Goal: Task Accomplishment & Management: Complete application form

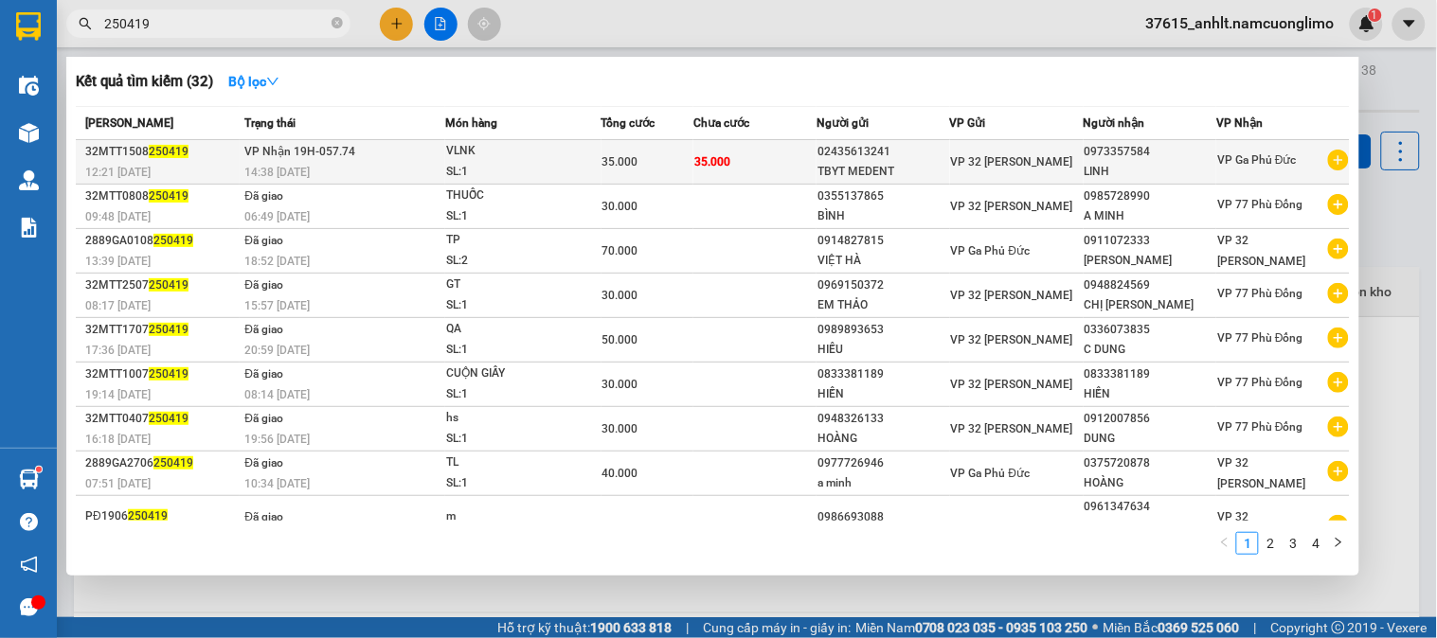
type input "250419"
drag, startPoint x: 885, startPoint y: 152, endPoint x: 810, endPoint y: 152, distance: 75.8
click at [816, 152] on td "02435613241 TBYT MEDENT" at bounding box center [883, 162] width 134 height 45
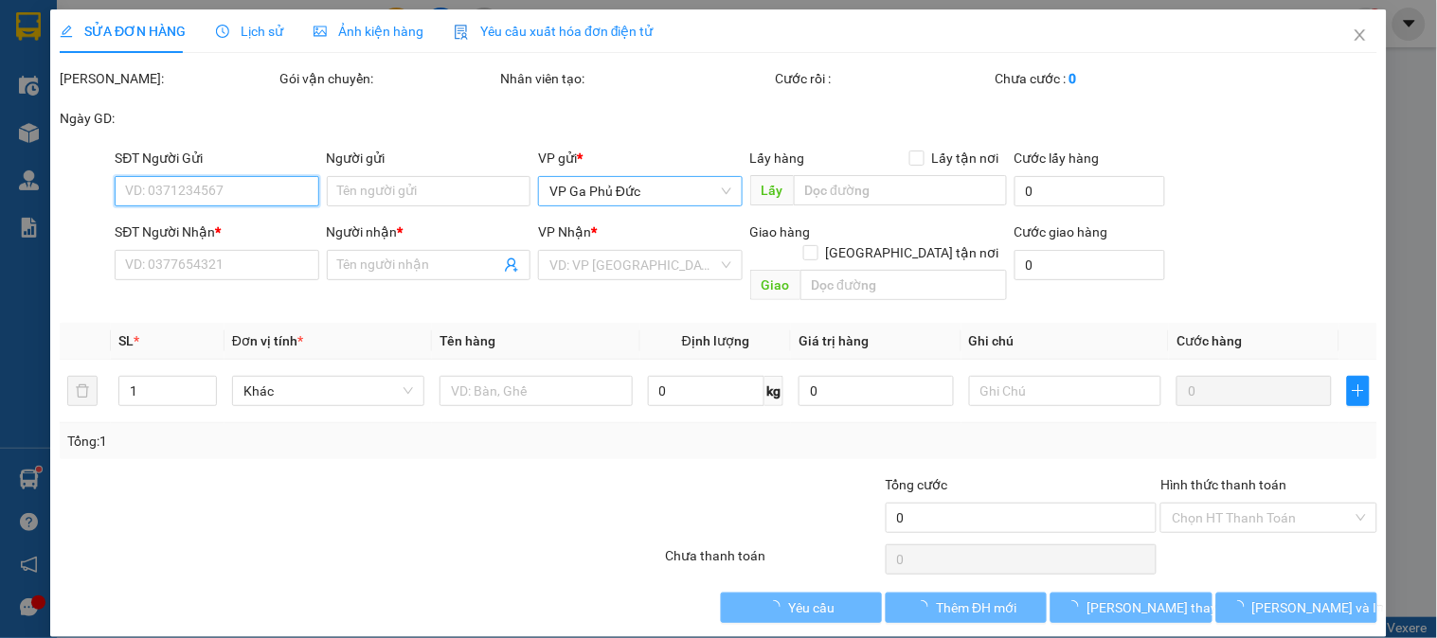
type input "02435613241"
type input "TBYT MEDENT"
type input "0973357584"
type input "LINH"
type input "35.000"
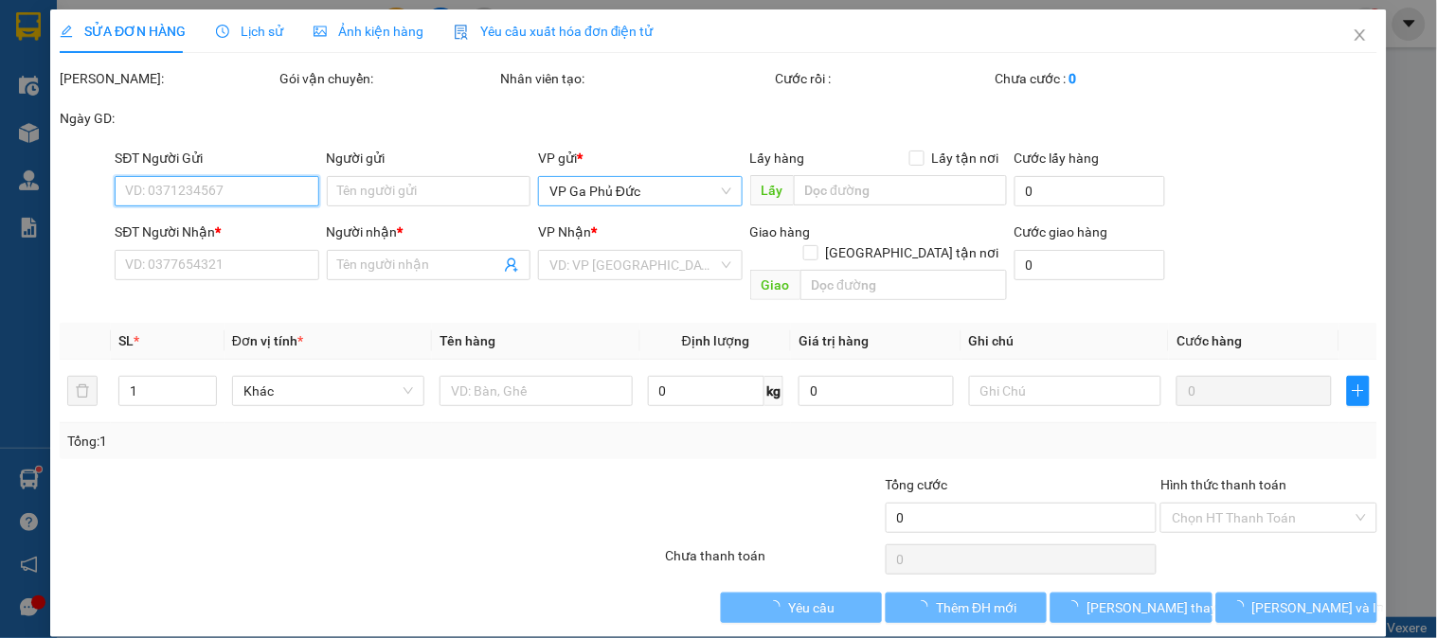
type input "35.000"
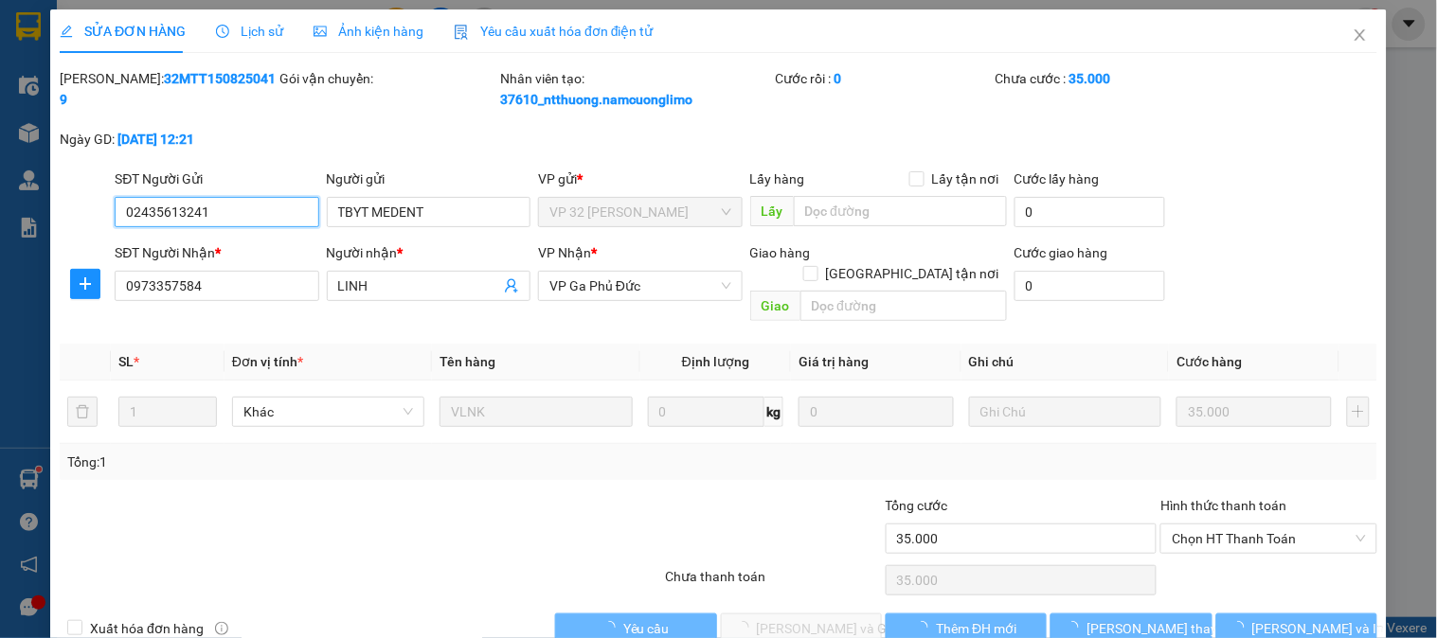
drag, startPoint x: 266, startPoint y: 210, endPoint x: 0, endPoint y: 212, distance: 266.1
click at [0, 212] on div "SỬA ĐƠN HÀNG Lịch sử Ảnh kiện hàng Yêu cầu xuất hóa đơn điện tử Total Paid Fee …" at bounding box center [718, 319] width 1437 height 638
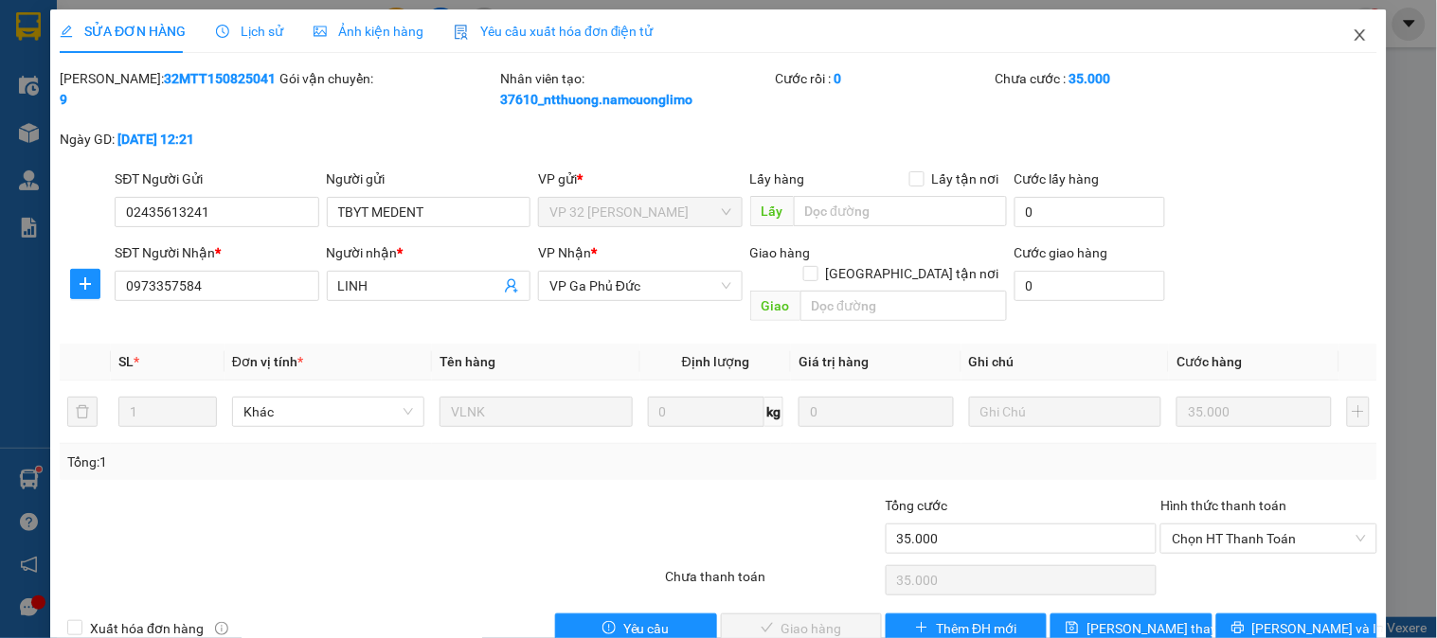
click at [1352, 30] on icon "close" at bounding box center [1359, 34] width 15 height 15
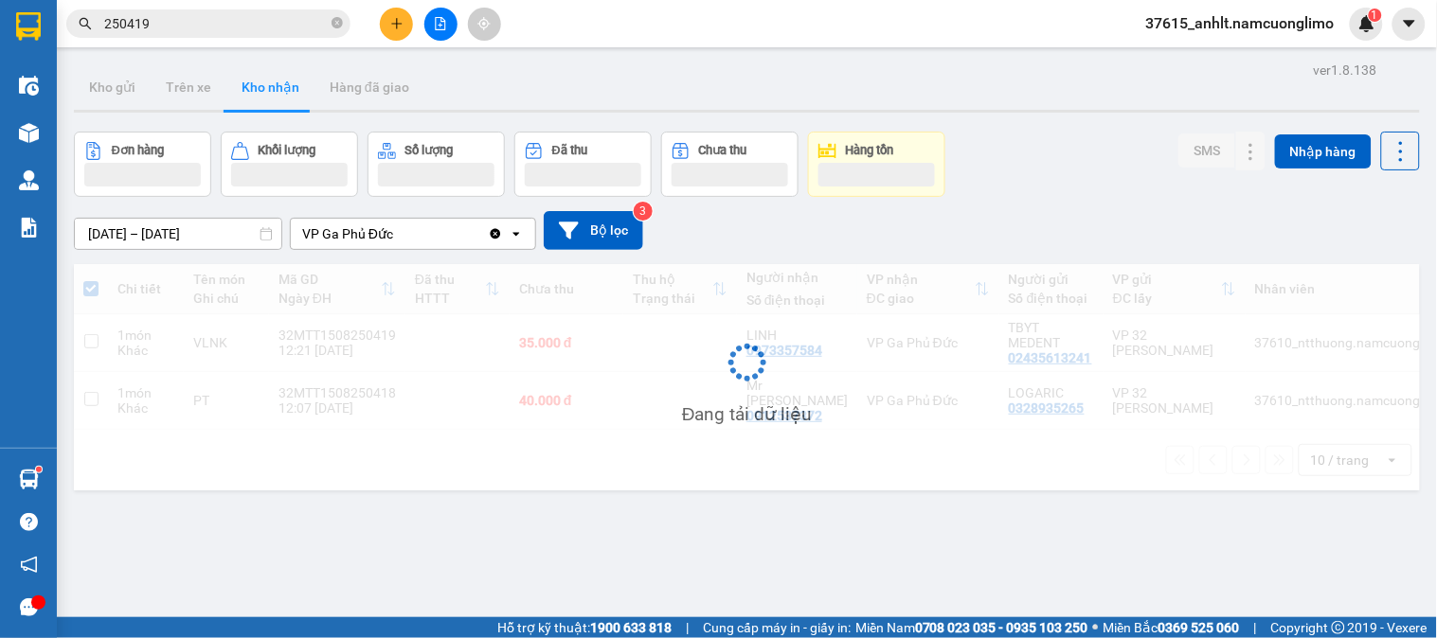
click at [162, 30] on input "250419" at bounding box center [215, 23] width 223 height 21
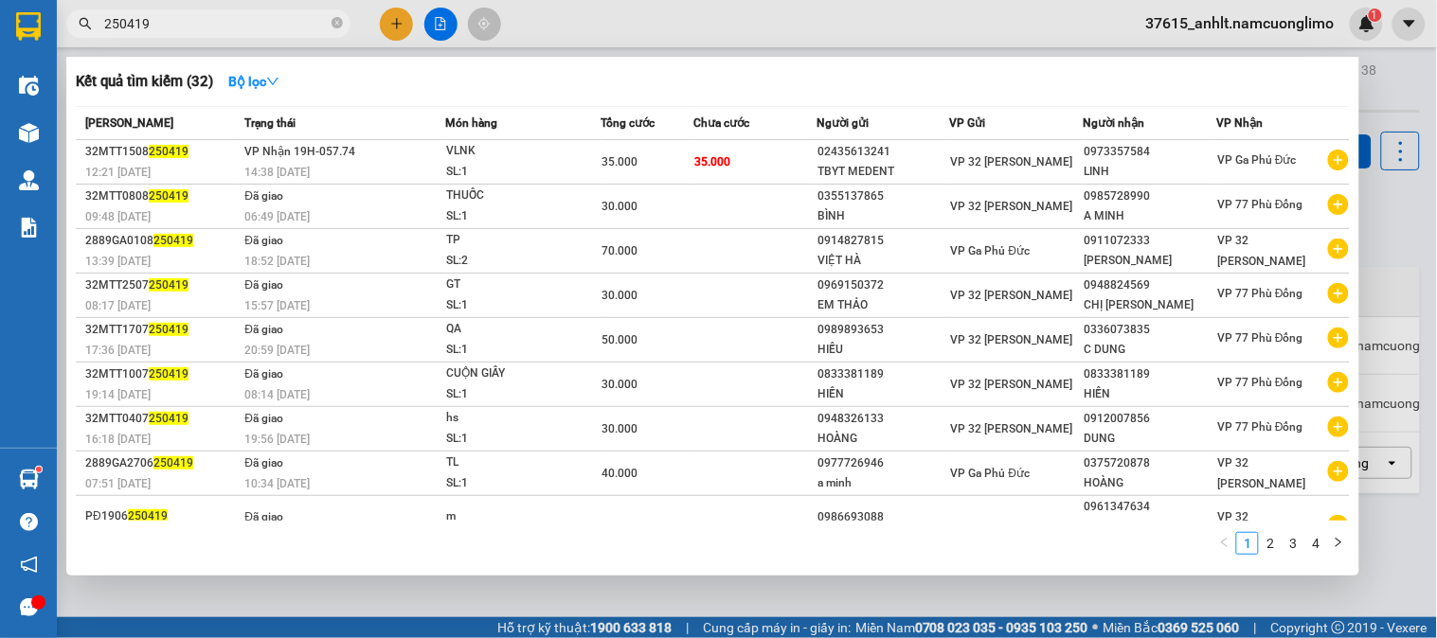
click at [163, 29] on input "250419" at bounding box center [215, 23] width 223 height 21
paste input "02435613241"
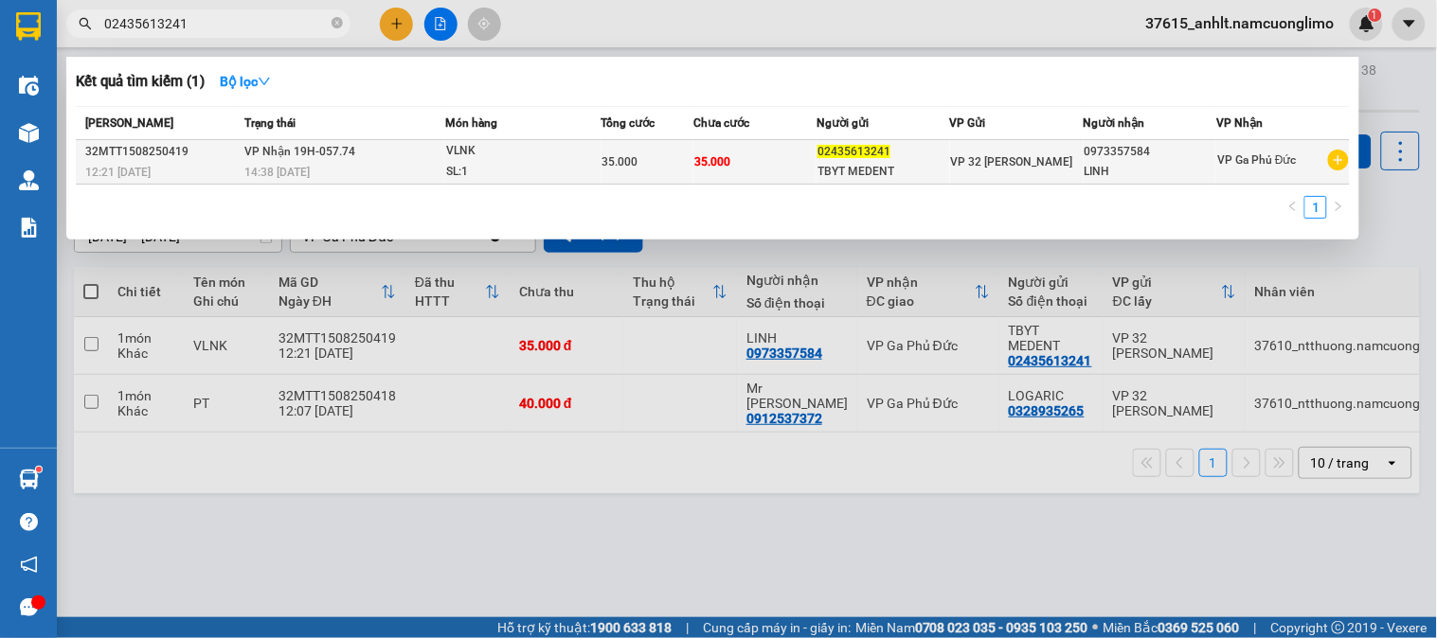
type input "02435613241"
click at [1114, 152] on div "0973357584" at bounding box center [1150, 152] width 132 height 20
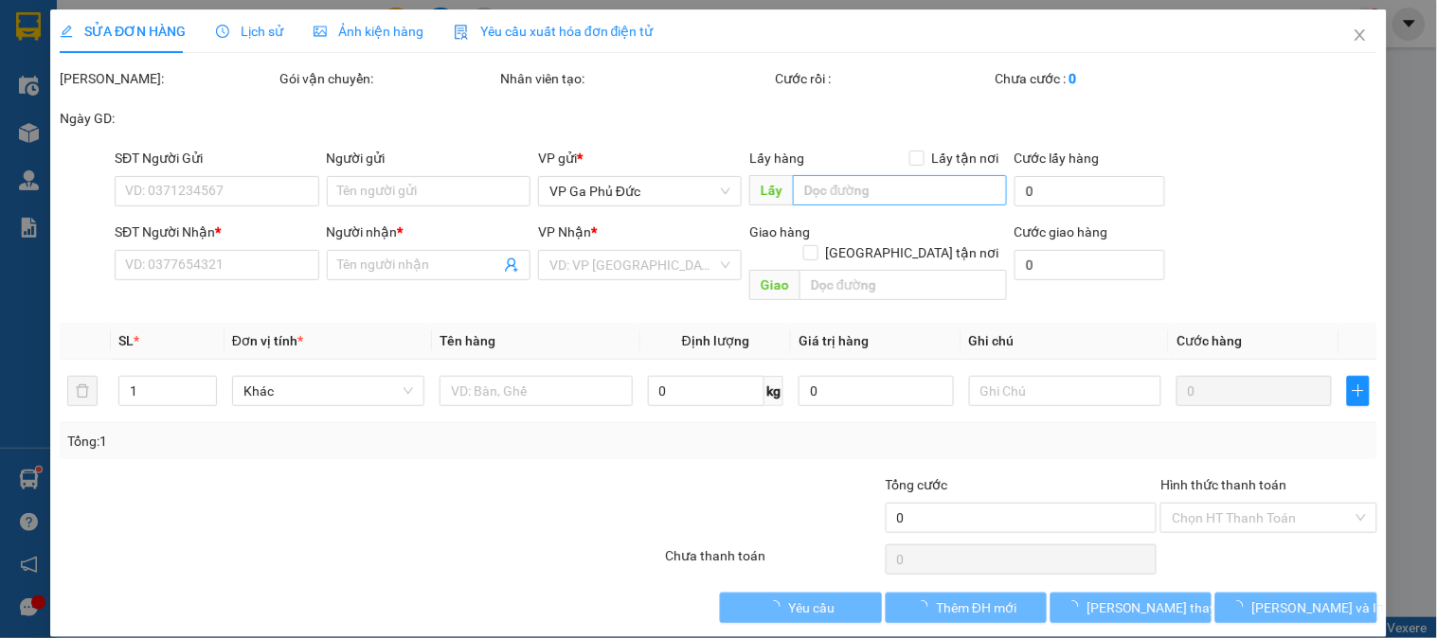
type input "02435613241"
type input "TBYT MEDENT"
type input "0973357584"
type input "LINH"
type input "35.000"
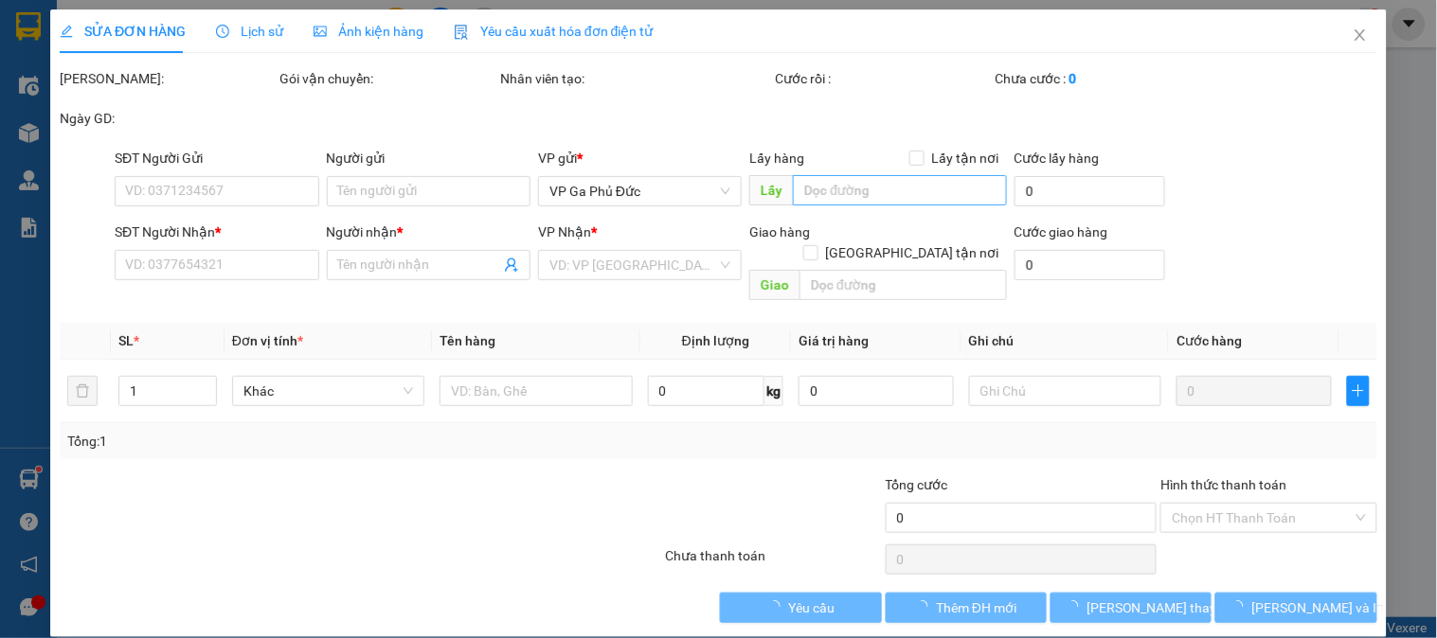
type input "35.000"
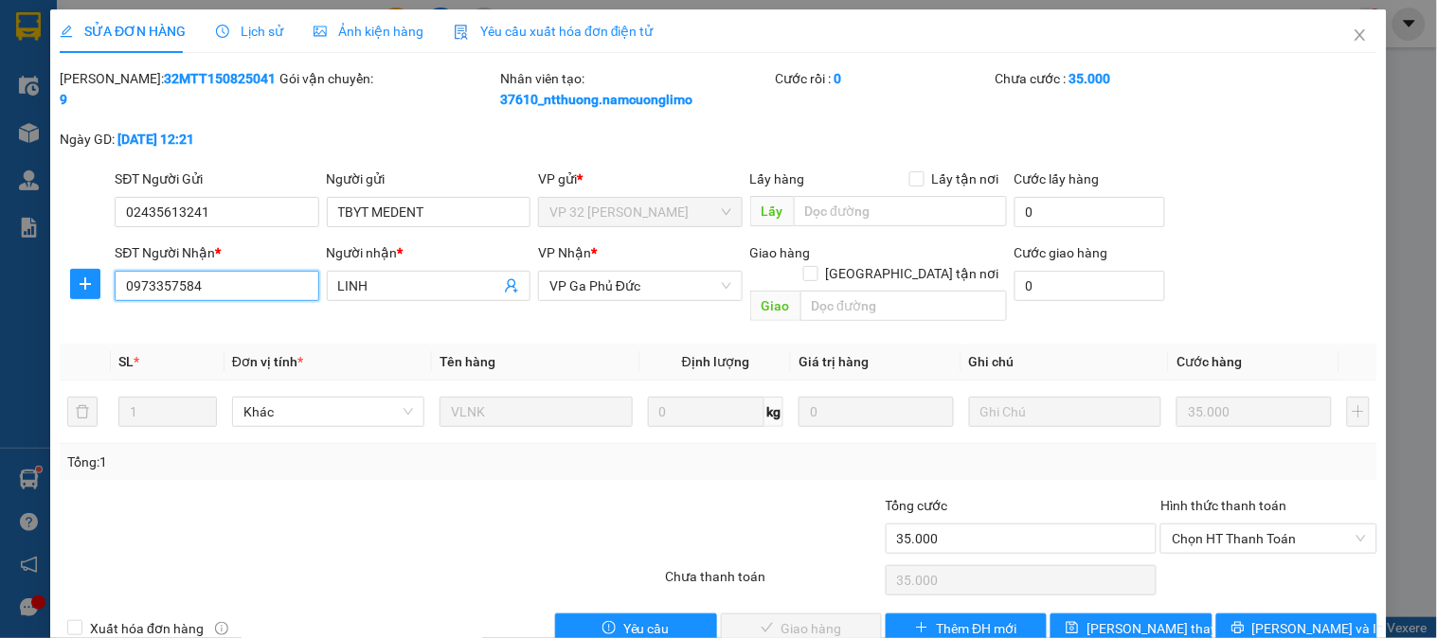
click at [231, 298] on input "0973357584" at bounding box center [217, 286] width 204 height 30
click at [232, 299] on input "0973357584" at bounding box center [217, 286] width 204 height 30
click at [1352, 39] on icon "close" at bounding box center [1359, 34] width 15 height 15
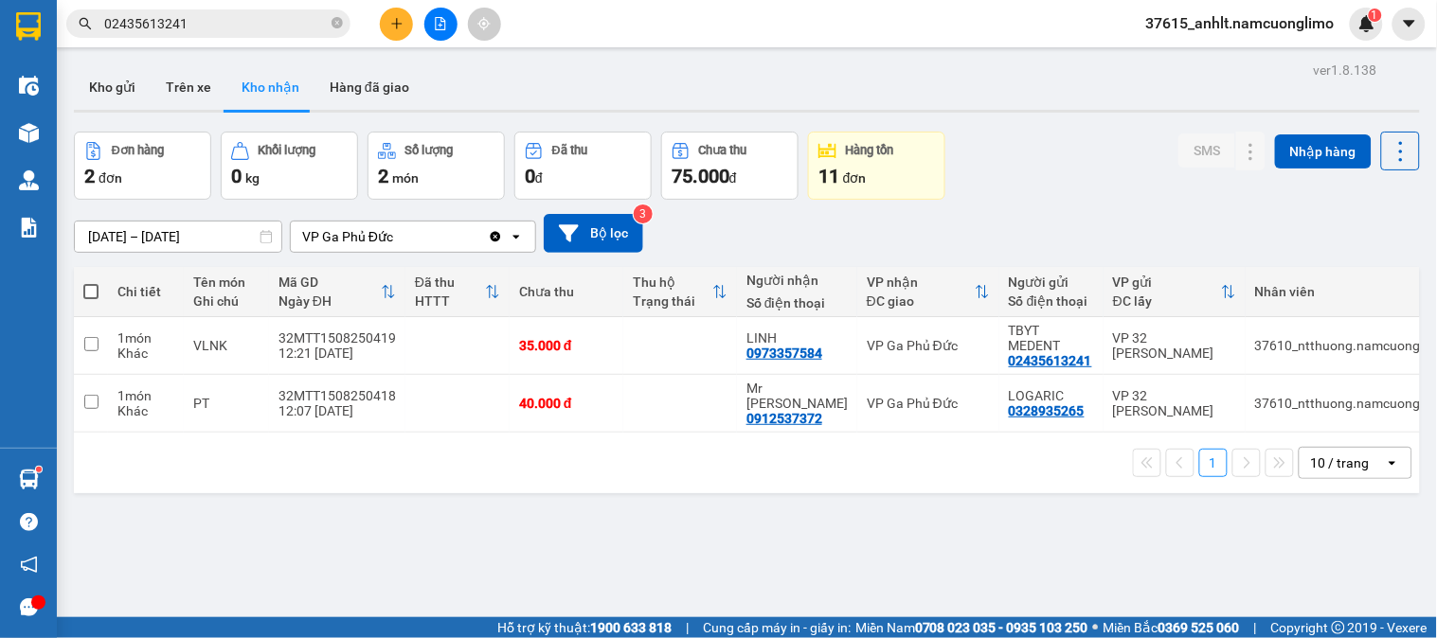
click at [194, 29] on input "02435613241" at bounding box center [215, 23] width 223 height 21
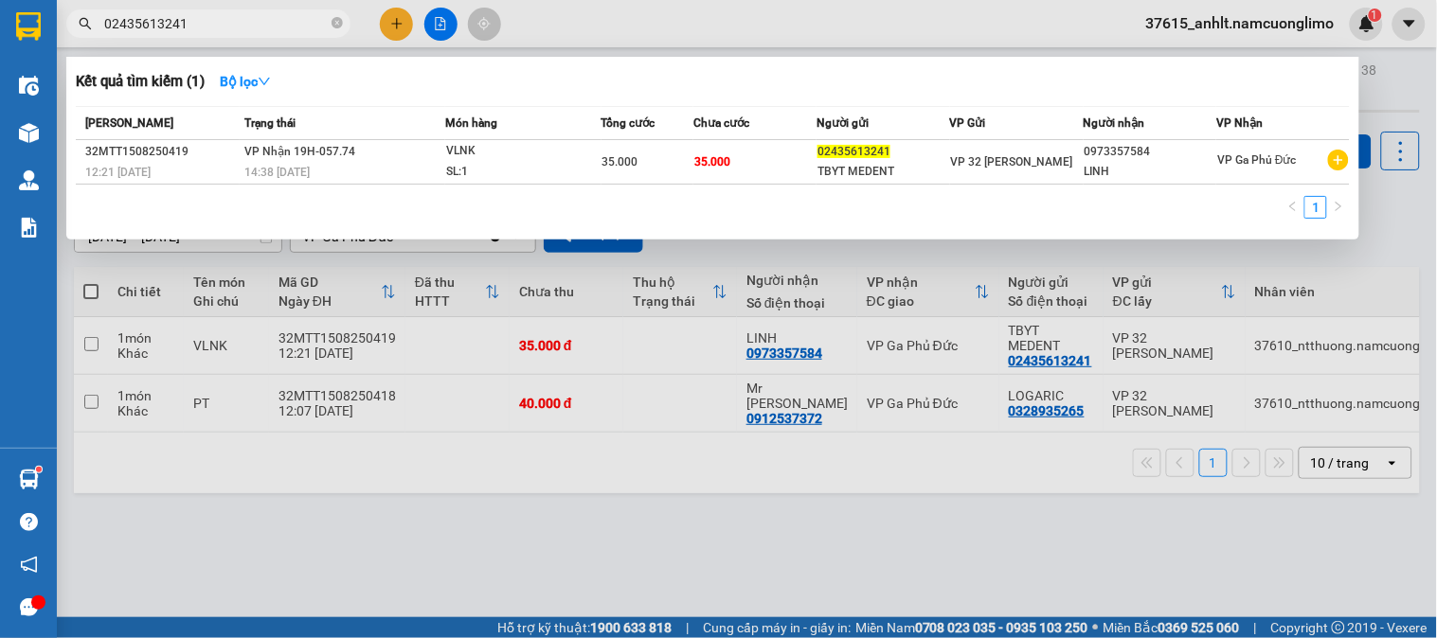
paste input "973357584"
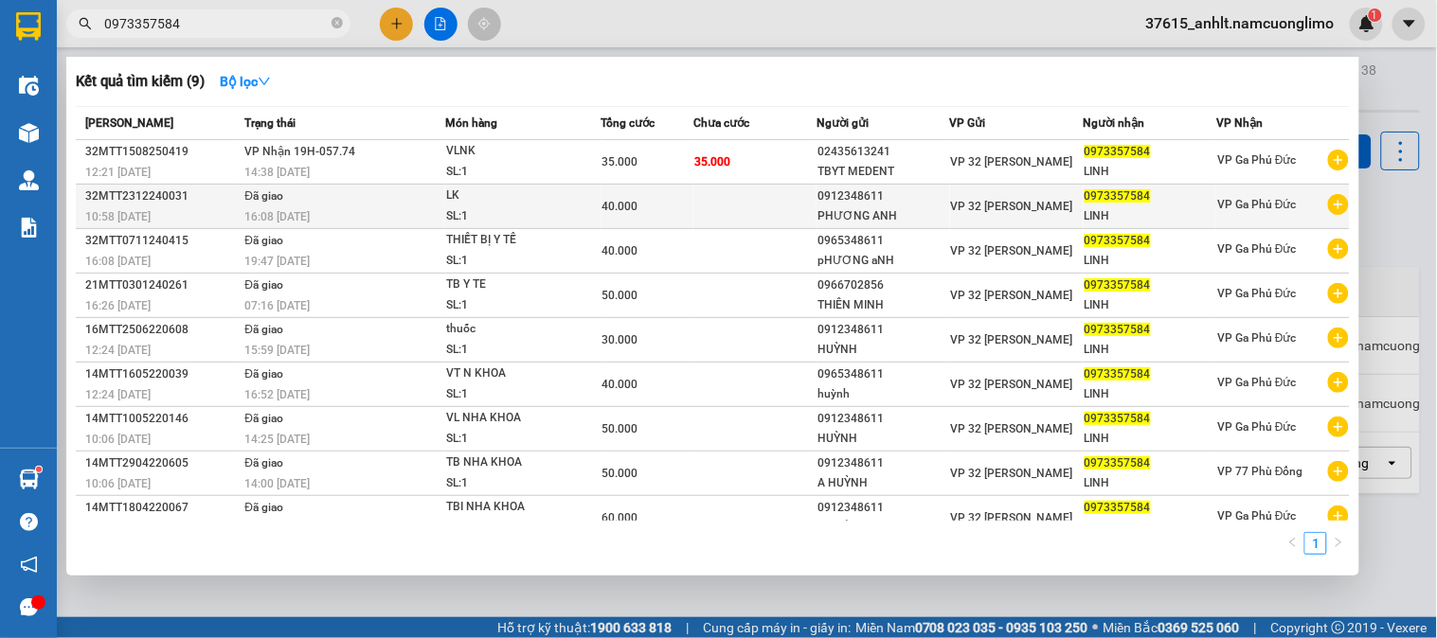
type input "0973357584"
click at [675, 208] on div "40.000" at bounding box center [647, 206] width 90 height 21
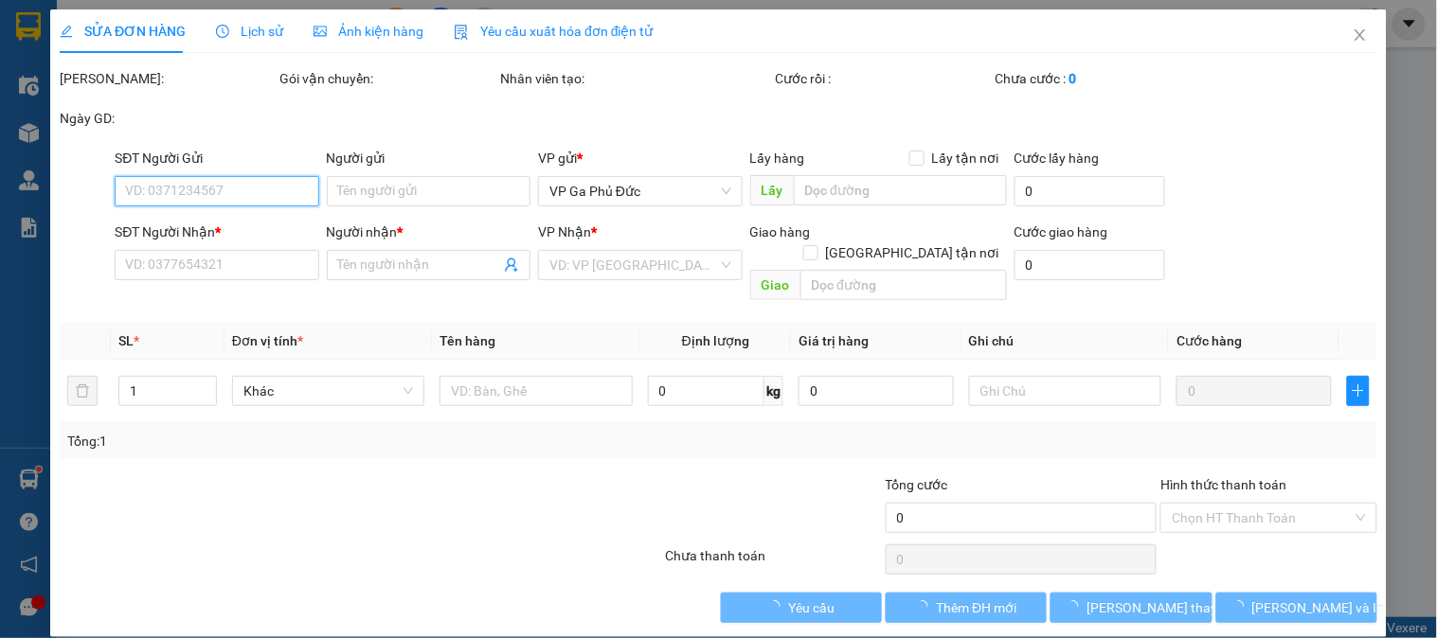
type input "0912348611"
type input "PHƯƠNG ANH"
type input "0973357584"
type input "LINH"
type input "40.000"
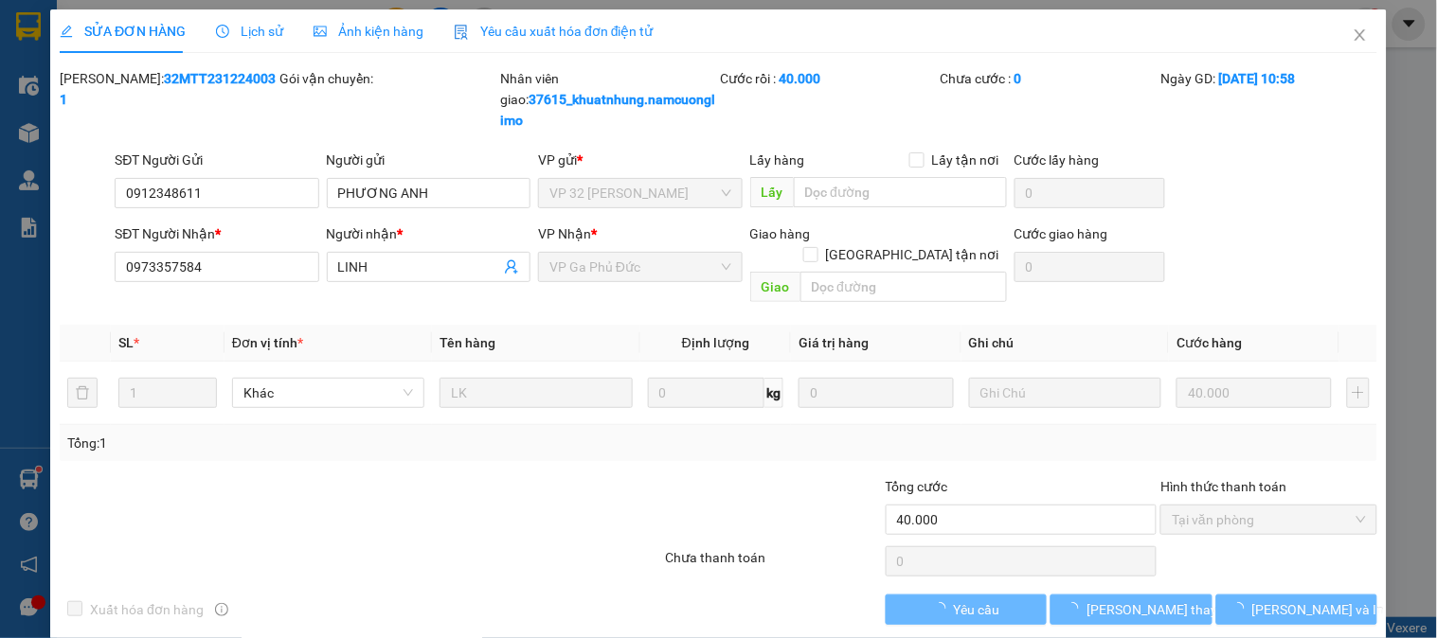
click at [271, 25] on span "Lịch sử" at bounding box center [249, 31] width 67 height 15
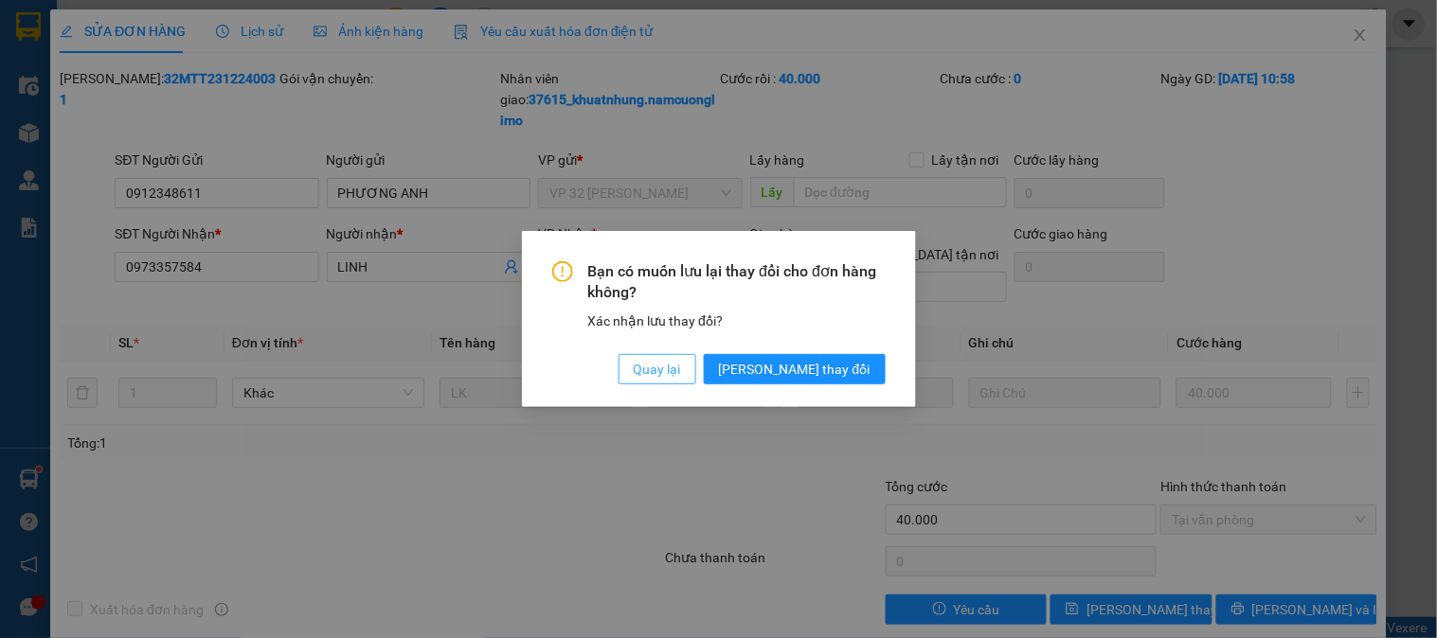
click at [681, 375] on span "Quay lại" at bounding box center [657, 369] width 47 height 21
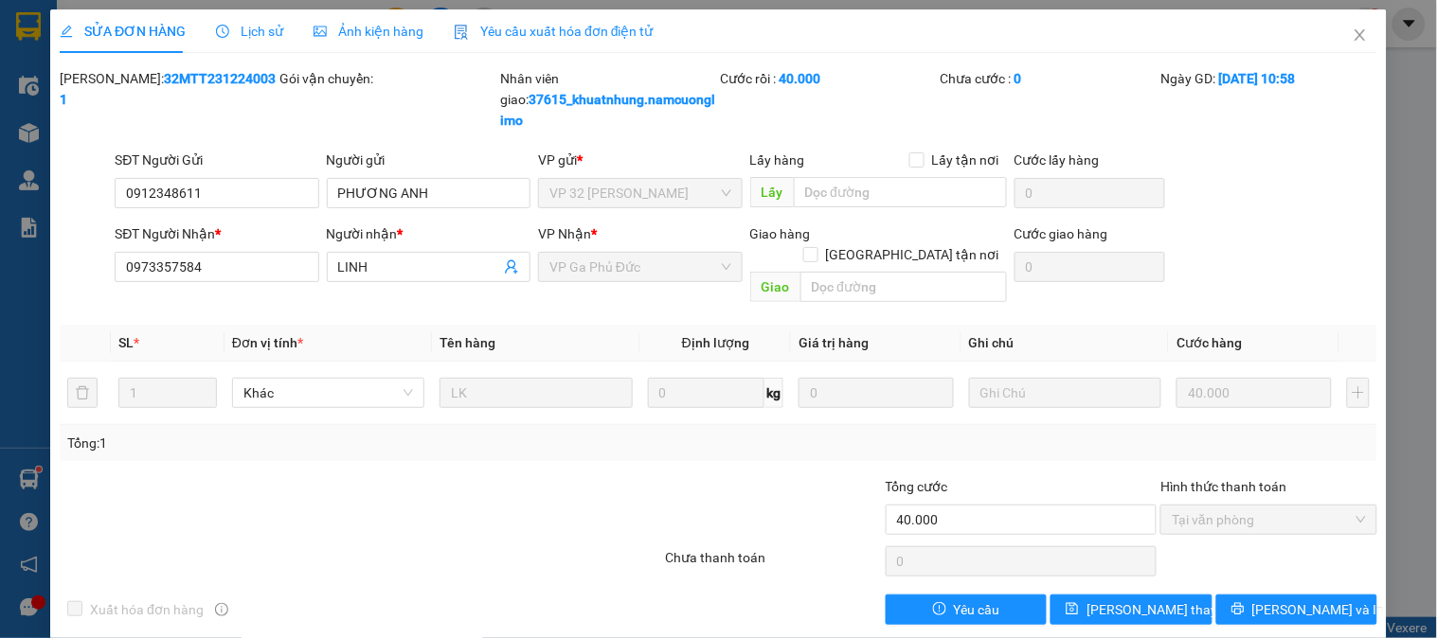
click at [261, 34] on span "Lịch sử" at bounding box center [249, 31] width 67 height 15
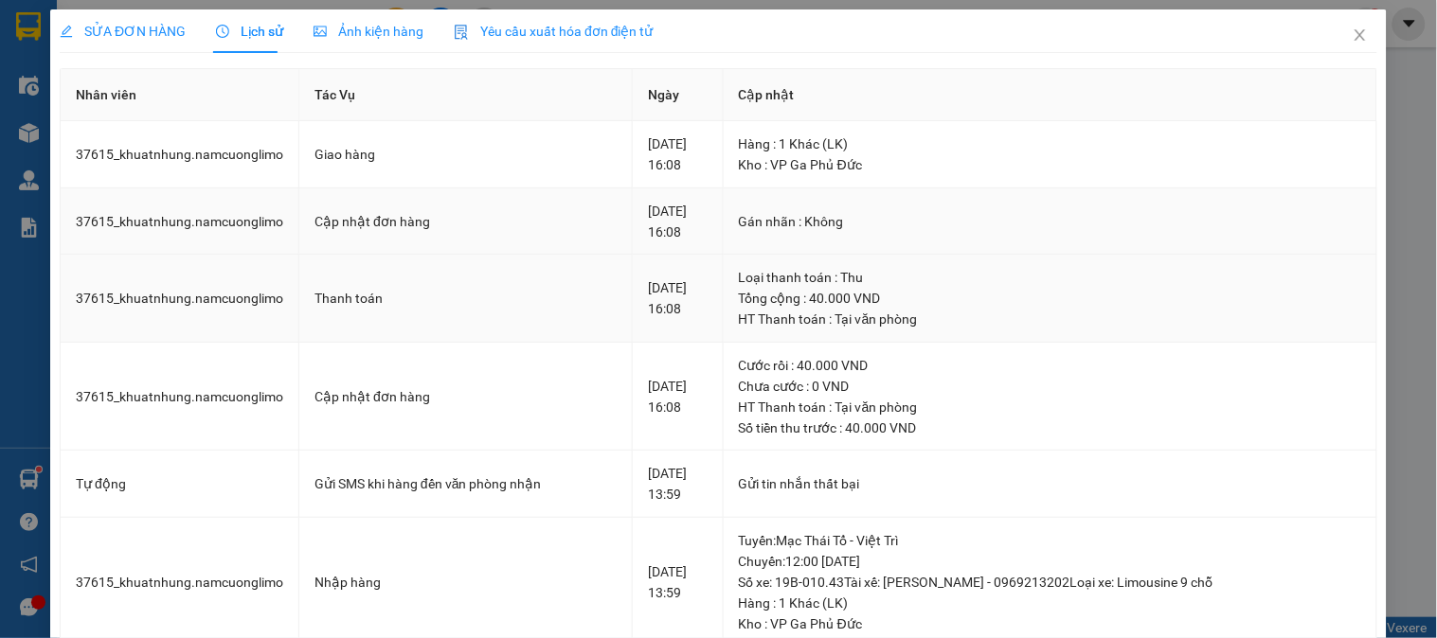
click at [1030, 251] on td "Gán nhãn : Không" at bounding box center [1050, 221] width 653 height 67
click at [1352, 35] on span "Close" at bounding box center [1359, 35] width 53 height 53
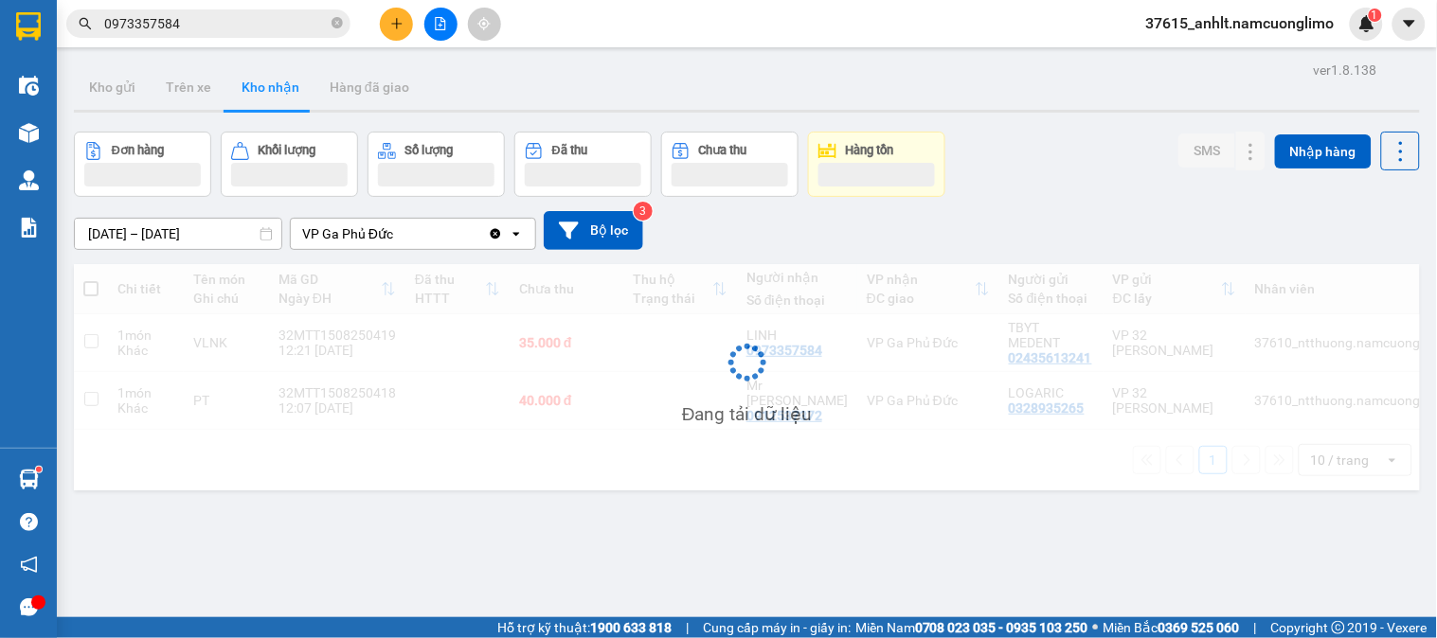
click at [219, 39] on div "Kết quả tìm kiếm ( 9 ) Bộ lọc Mã ĐH Trạng thái Món hàng Tổng cước Chưa cước Ngư…" at bounding box center [184, 24] width 369 height 33
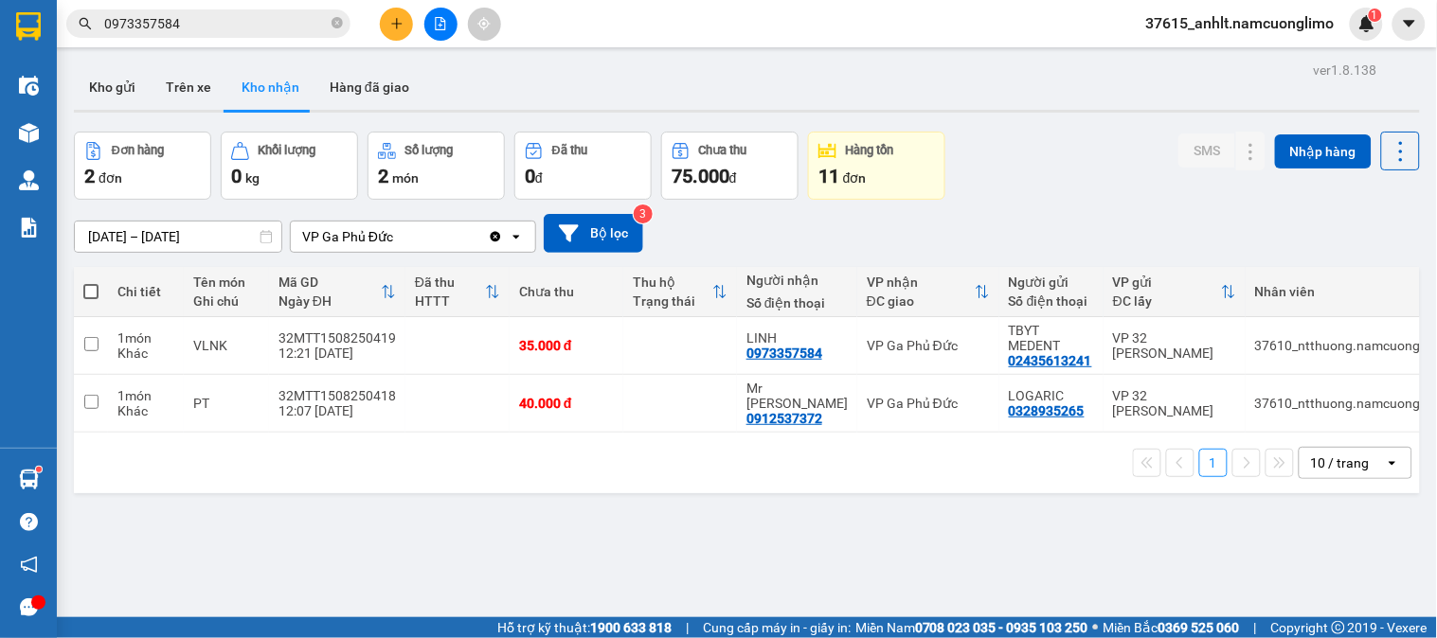
click at [237, 26] on input "0973357584" at bounding box center [215, 23] width 223 height 21
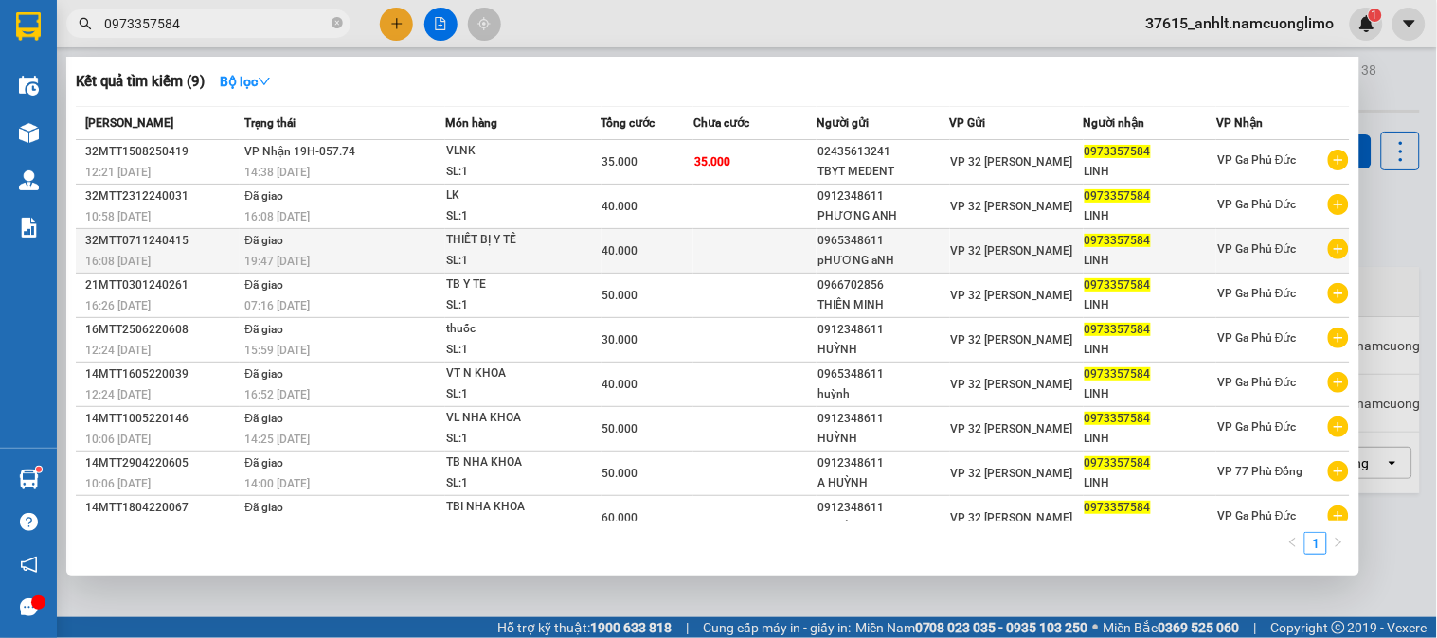
click at [672, 253] on div "40.000" at bounding box center [647, 251] width 90 height 21
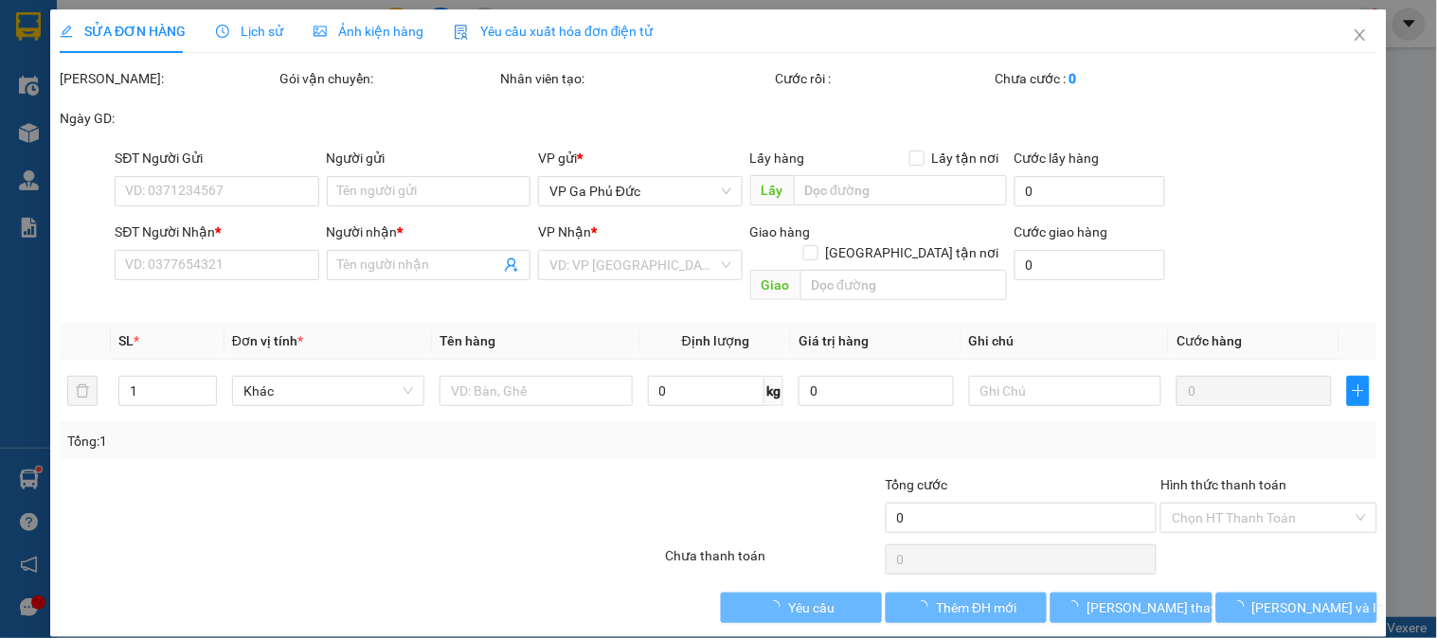
click at [249, 42] on div "Lịch sử" at bounding box center [249, 31] width 67 height 44
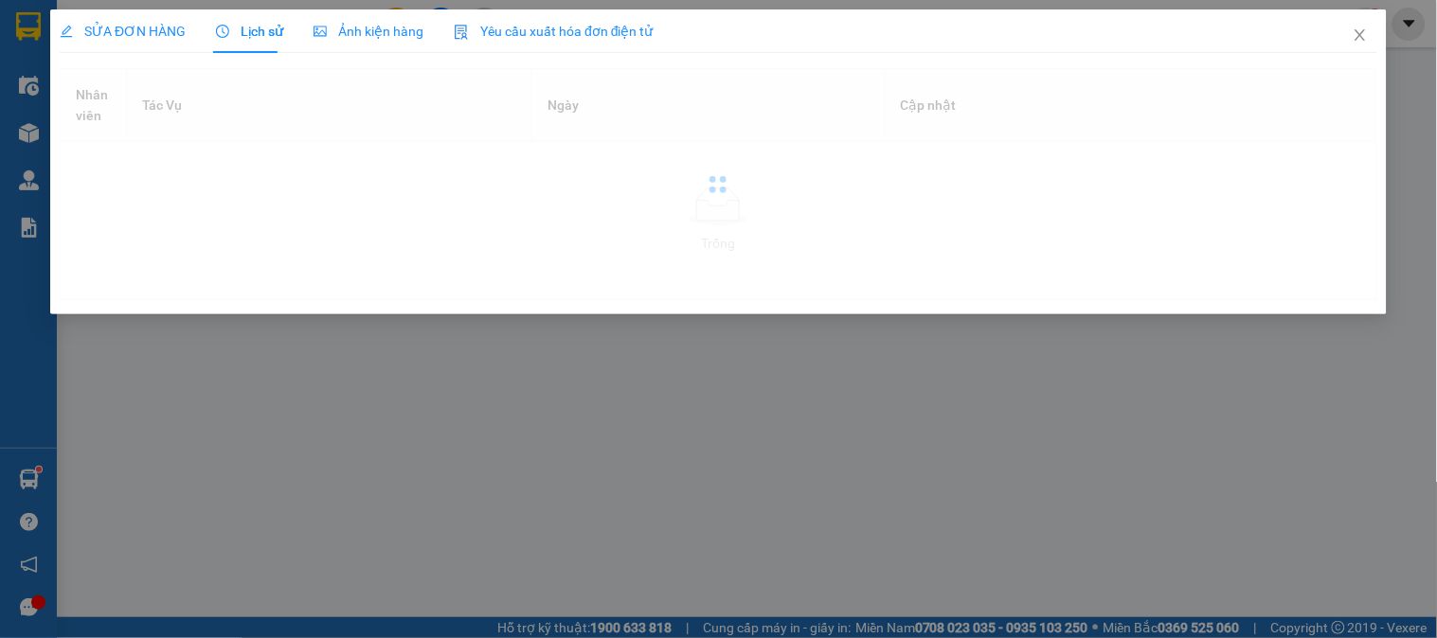
click at [250, 32] on span "Lịch sử" at bounding box center [249, 31] width 67 height 15
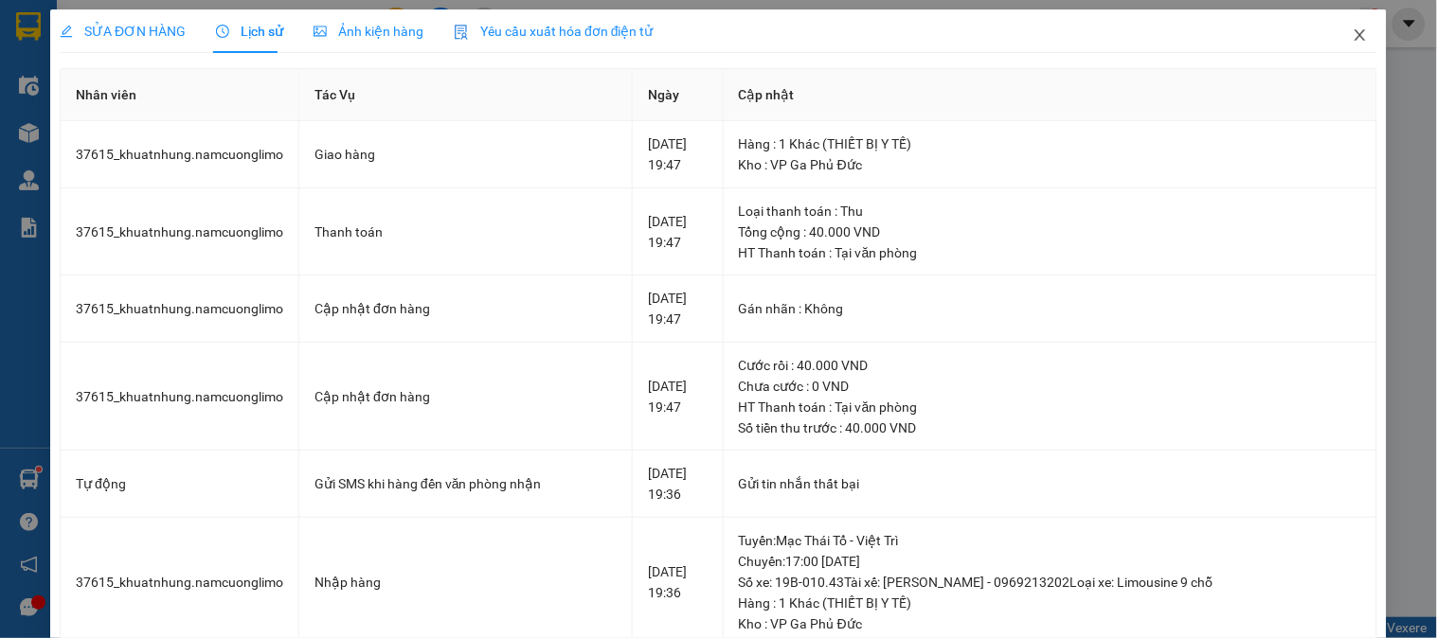
click at [1352, 33] on icon "close" at bounding box center [1359, 34] width 15 height 15
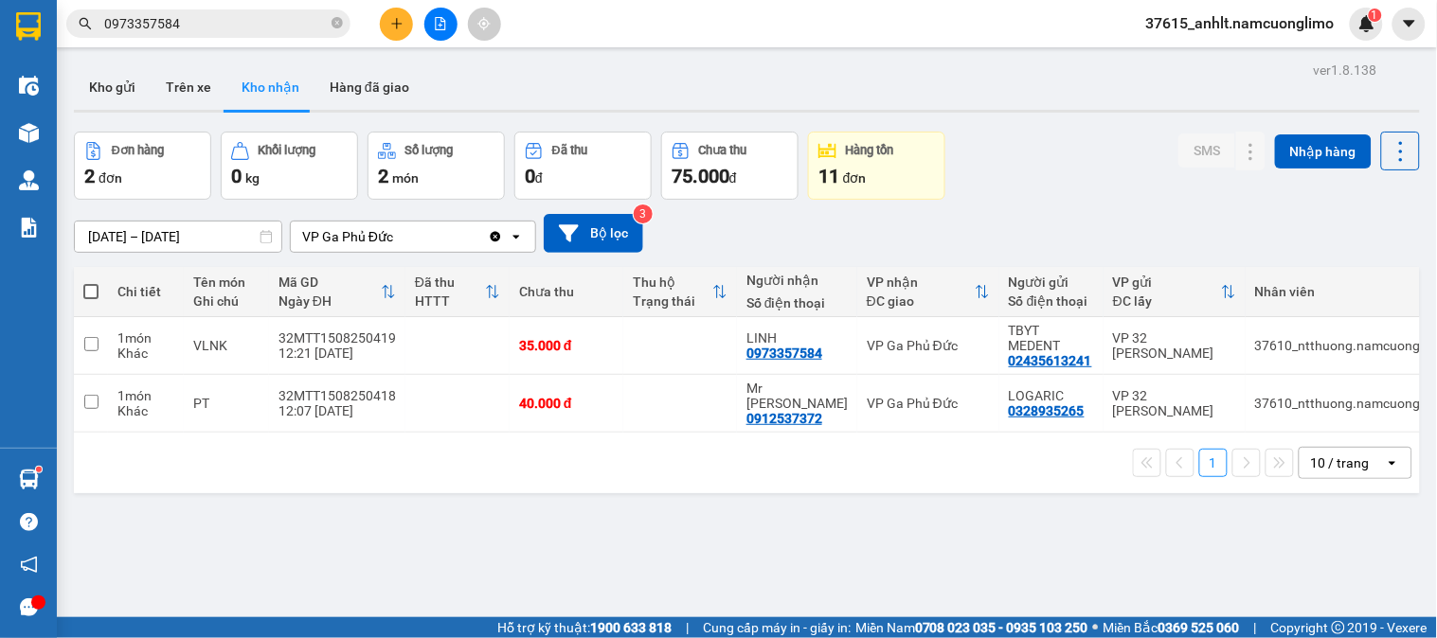
click at [240, 23] on input "0973357584" at bounding box center [215, 23] width 223 height 21
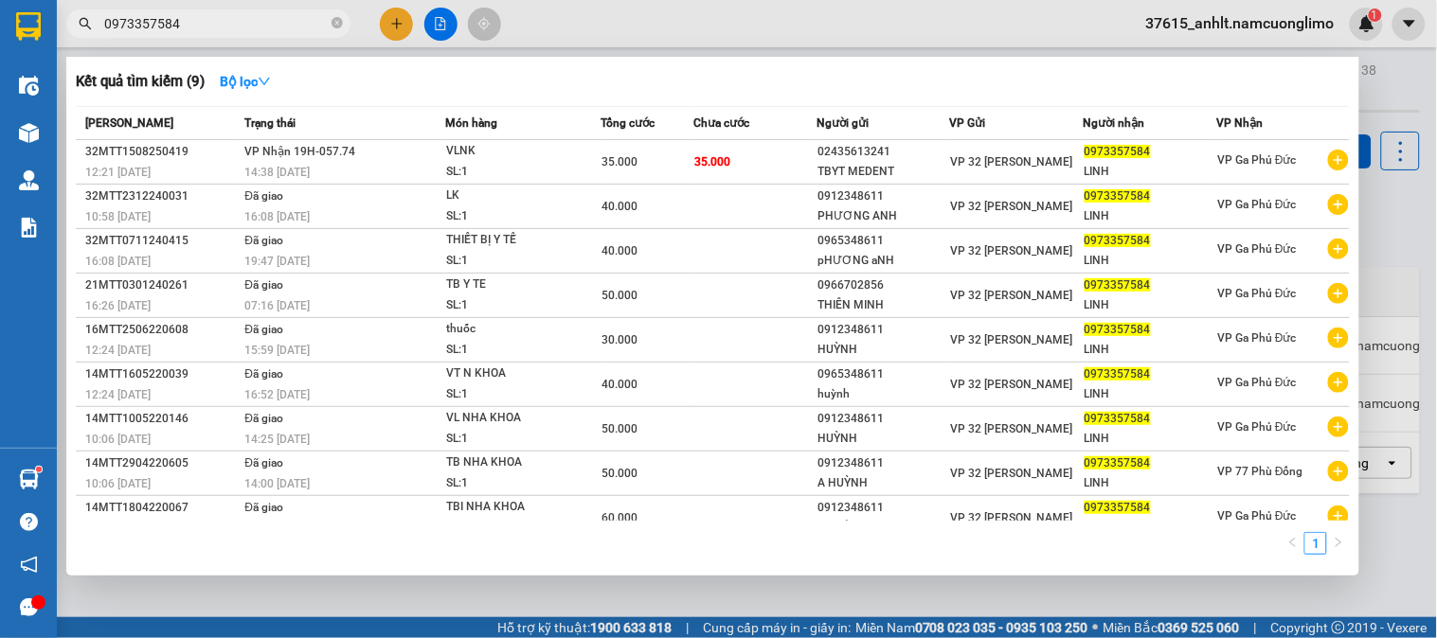
click at [240, 23] on input "0973357584" at bounding box center [215, 23] width 223 height 21
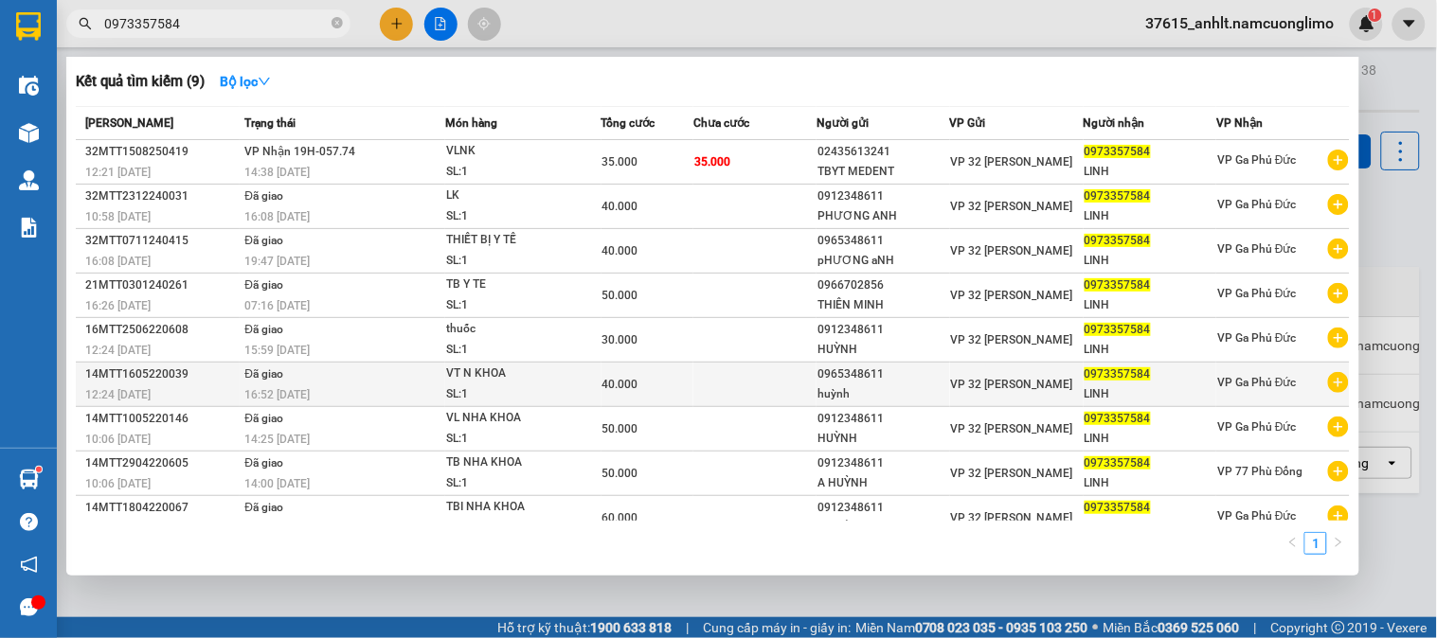
scroll to position [22, 0]
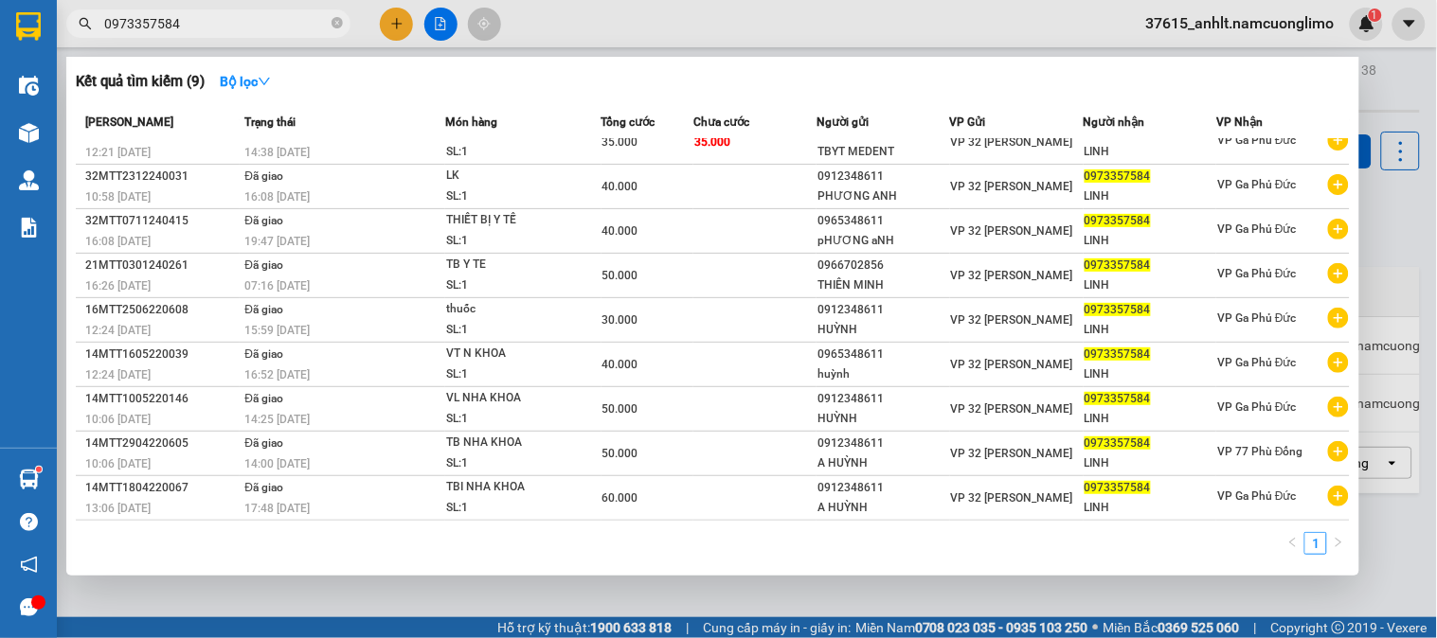
click at [858, 19] on div at bounding box center [718, 319] width 1437 height 638
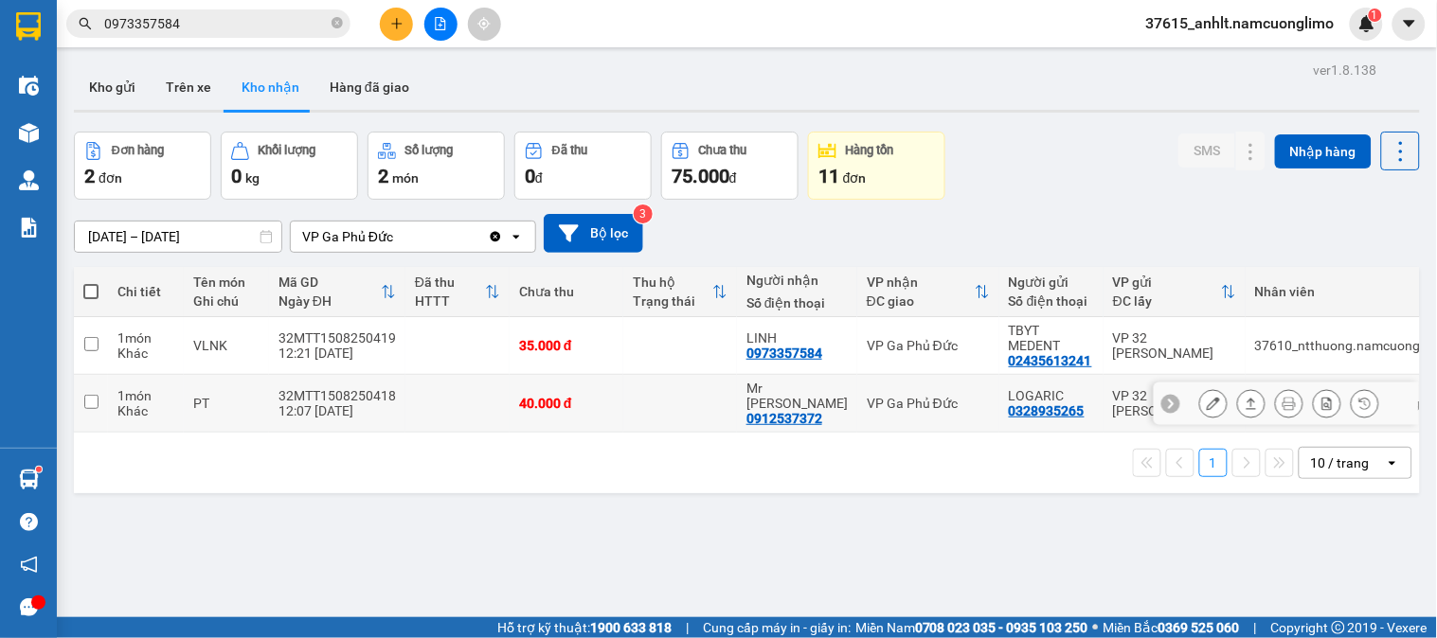
click at [871, 396] on div "VP Ga Phủ Đức" at bounding box center [928, 403] width 123 height 15
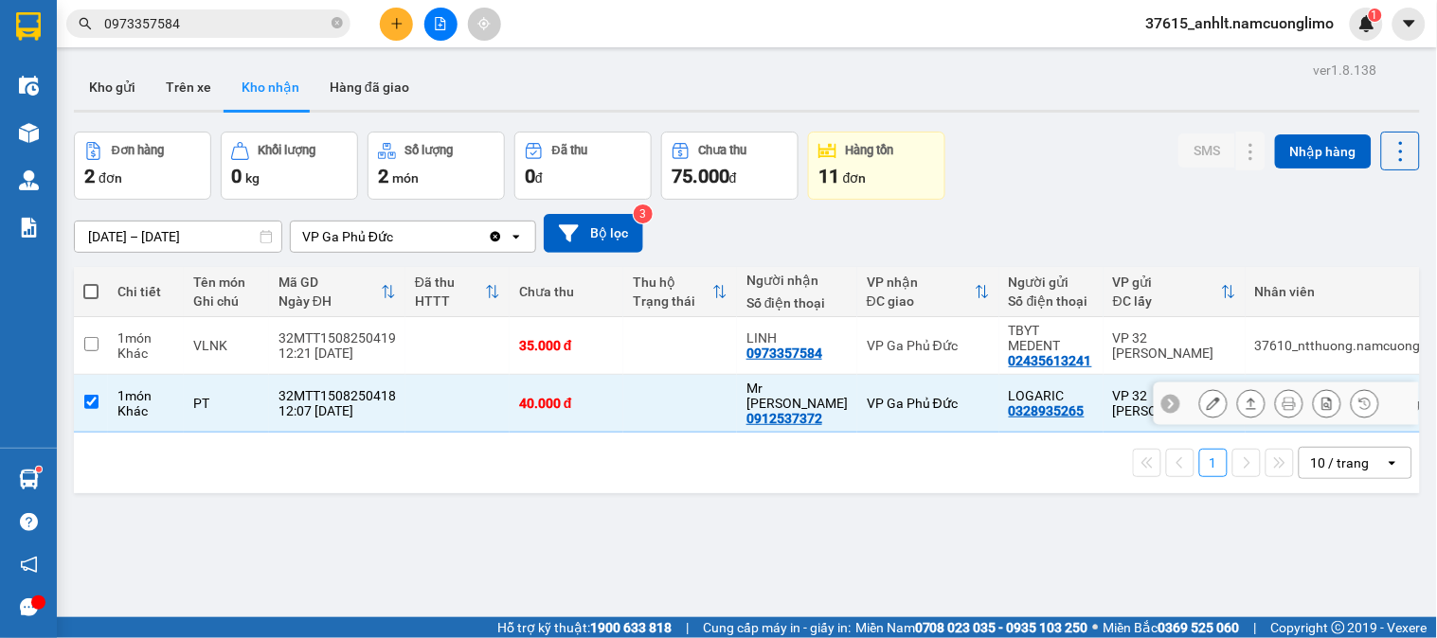
checkbox input "true"
click at [1206, 387] on button at bounding box center [1213, 403] width 27 height 33
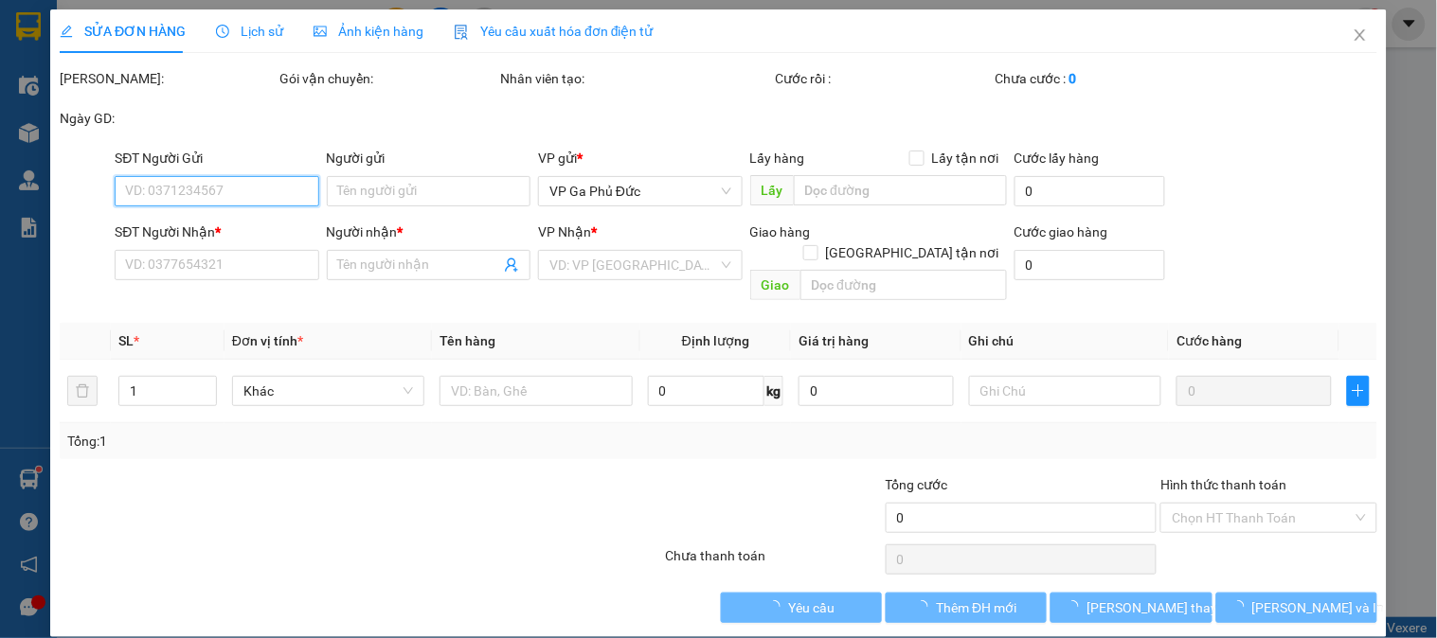
type input "0328935265"
type input "LOGARIC"
type input "0912537372"
type input "Mr [PERSON_NAME]"
type input "40.000"
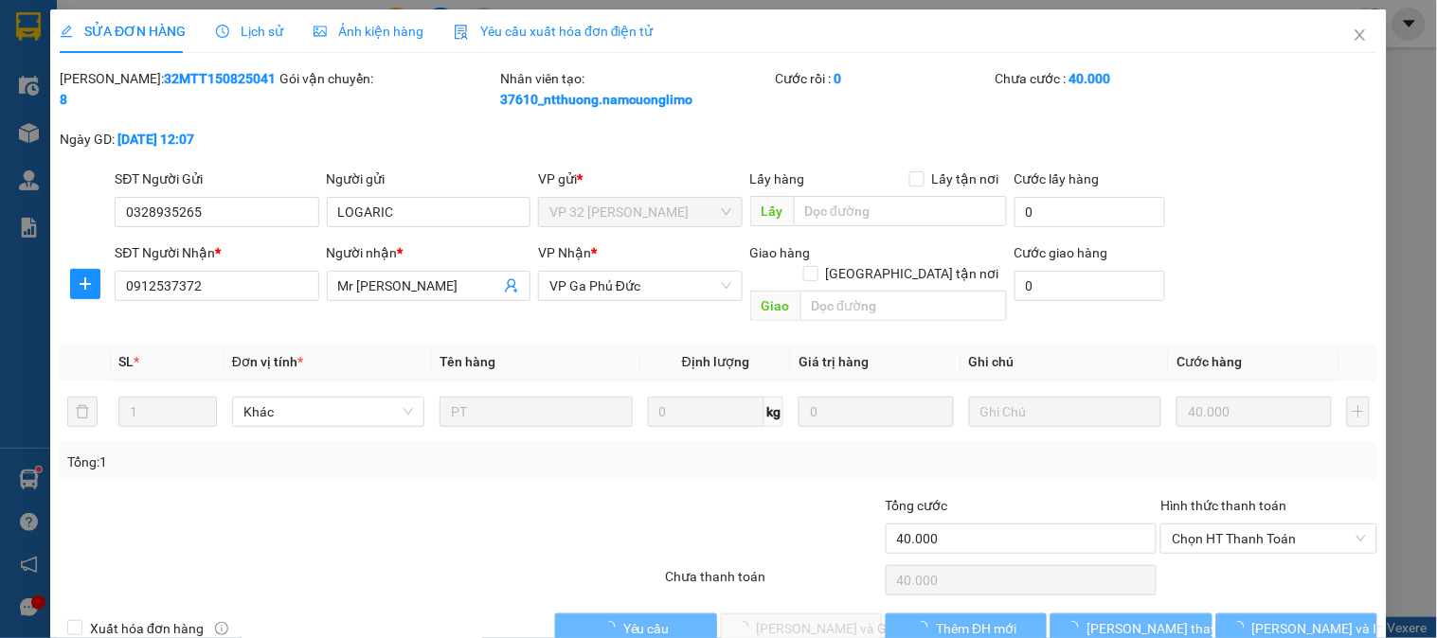
click at [1231, 500] on div "Hình thức thanh toán" at bounding box center [1268, 509] width 216 height 28
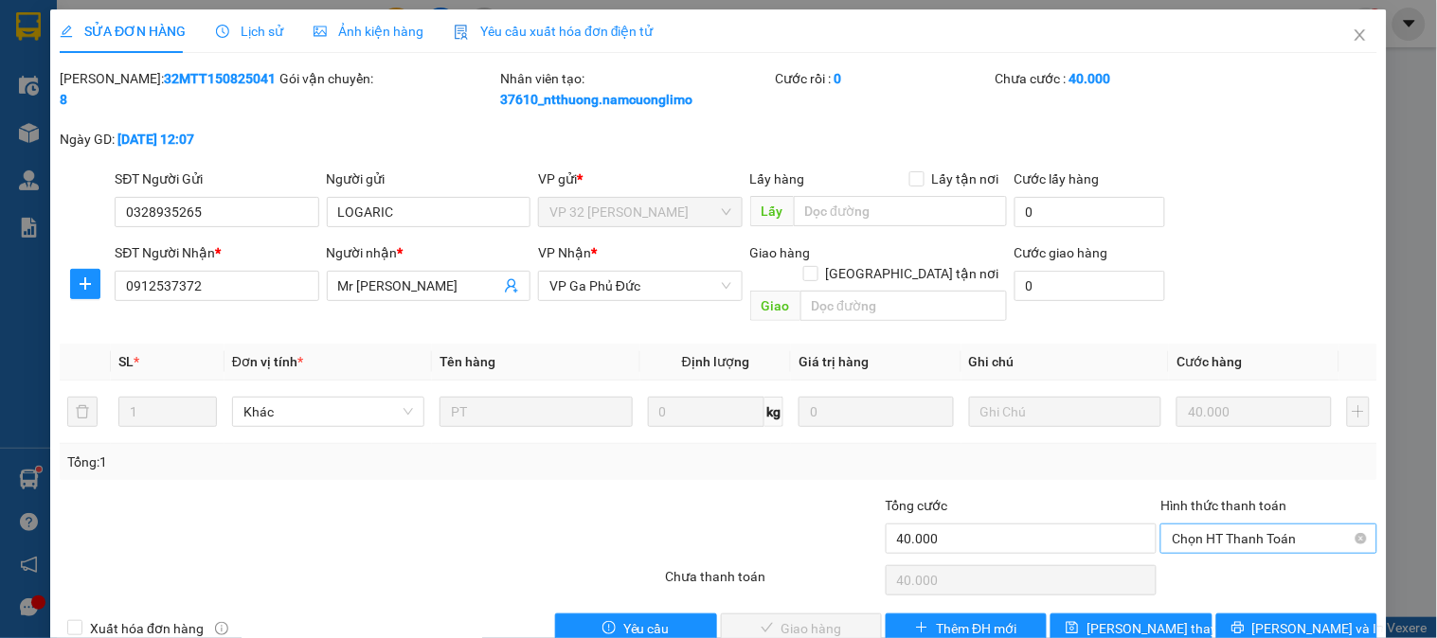
click at [1229, 525] on span "Chọn HT Thanh Toán" at bounding box center [1267, 539] width 193 height 28
click at [1197, 550] on div "Tại văn phòng" at bounding box center [1256, 555] width 191 height 21
type input "0"
click at [831, 618] on span "[PERSON_NAME] và Giao hàng" at bounding box center [848, 628] width 182 height 21
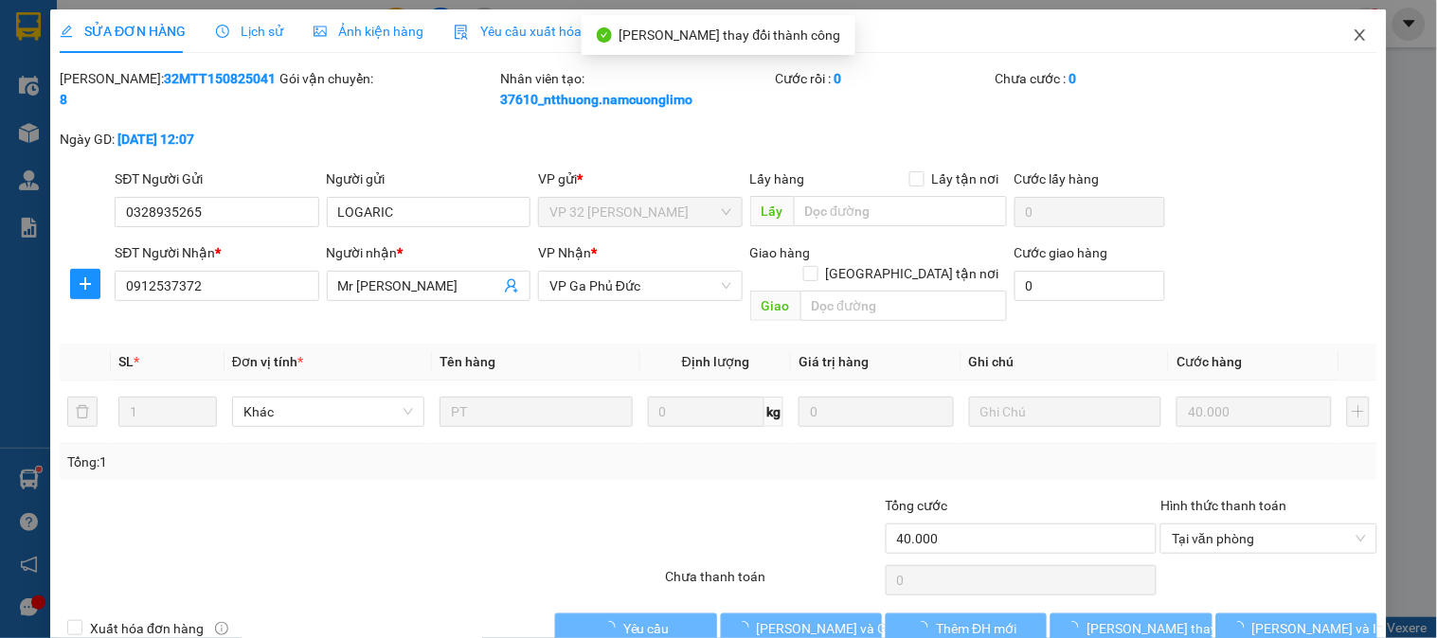
click at [1346, 34] on span "Close" at bounding box center [1359, 35] width 53 height 53
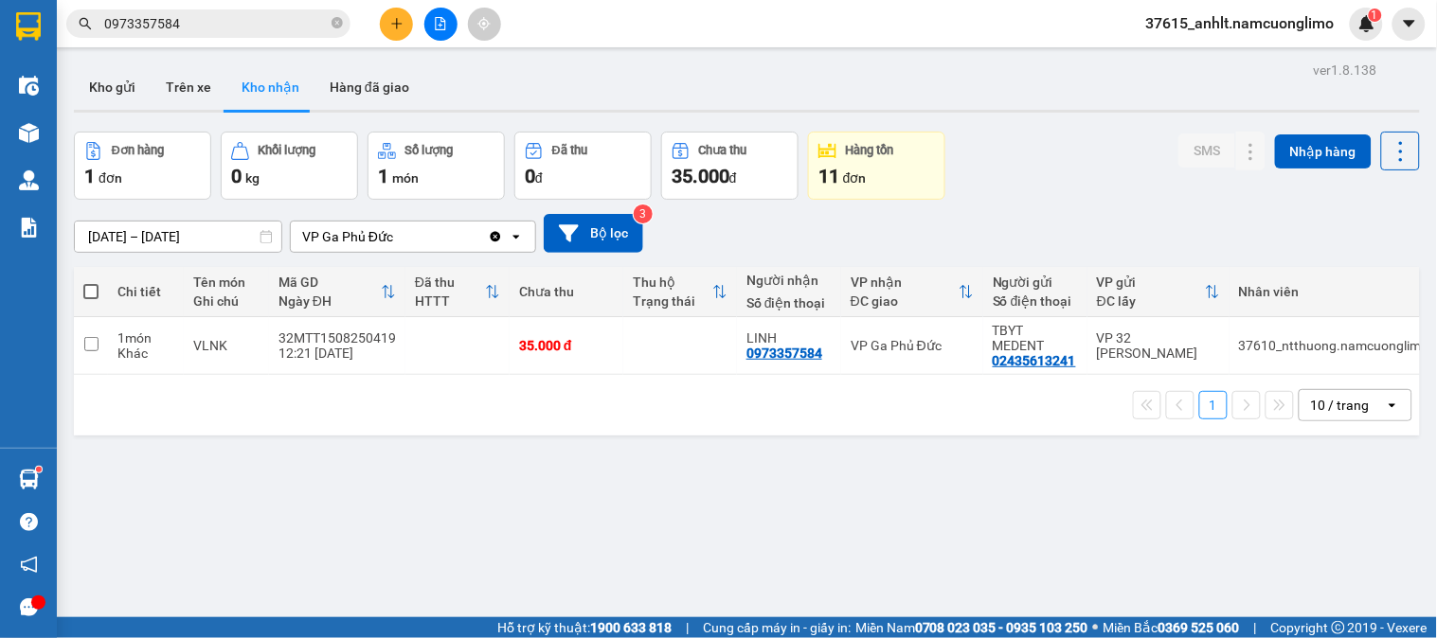
drag, startPoint x: 234, startPoint y: 460, endPoint x: 247, endPoint y: 458, distance: 13.4
click at [234, 460] on div "ver 1.8.138 Kho gửi Trên xe Kho nhận Hàng đã giao Đơn hàng 1 đơn Khối lượng 0 k…" at bounding box center [746, 376] width 1361 height 638
click at [872, 232] on div "[DATE] – [DATE] Press the down arrow key to interact with the calendar and sele…" at bounding box center [747, 233] width 1346 height 39
click at [619, 74] on div "Kho gửi Trên xe Kho nhận Hàng đã giao" at bounding box center [747, 89] width 1346 height 50
click at [619, 86] on div "Kho gửi Trên xe Kho nhận Hàng đã giao" at bounding box center [747, 89] width 1346 height 50
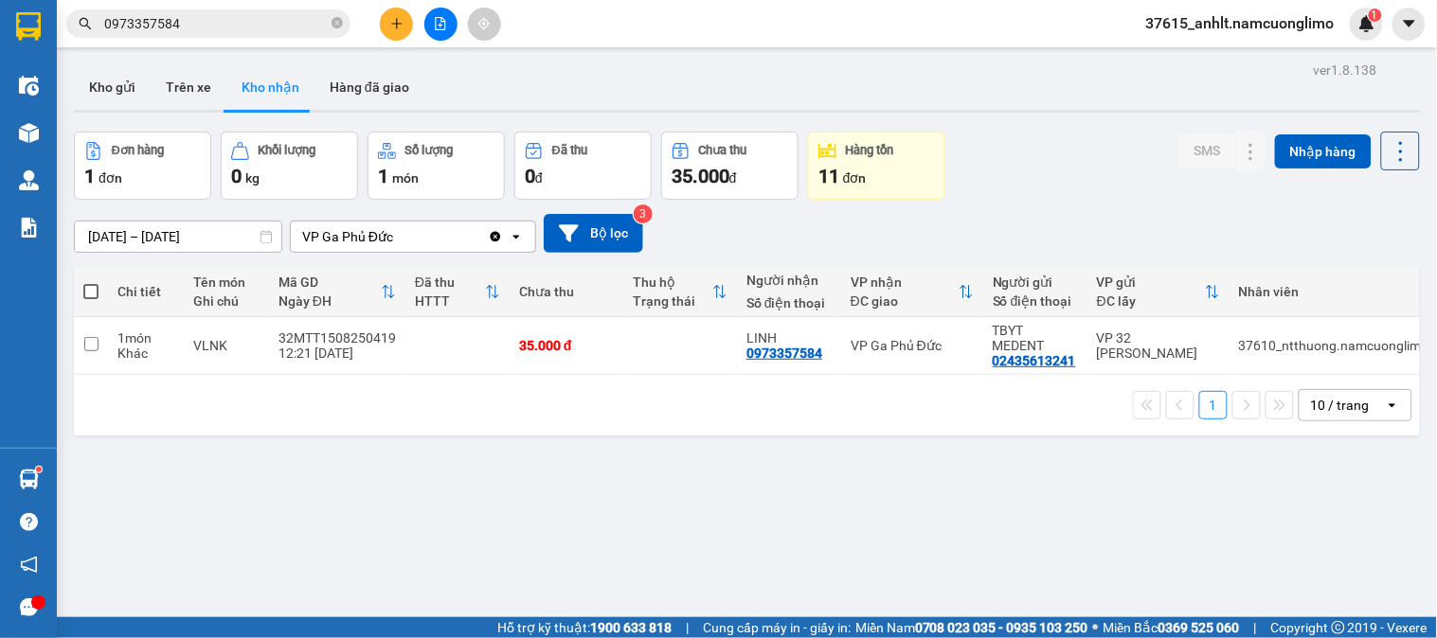
click at [358, 453] on div "ver 1.8.138 Kho gửi Trên xe Kho nhận Hàng đã giao Đơn hàng 1 đơn Khối lượng 0 k…" at bounding box center [746, 376] width 1361 height 638
click at [206, 23] on input "0973357584" at bounding box center [215, 23] width 223 height 21
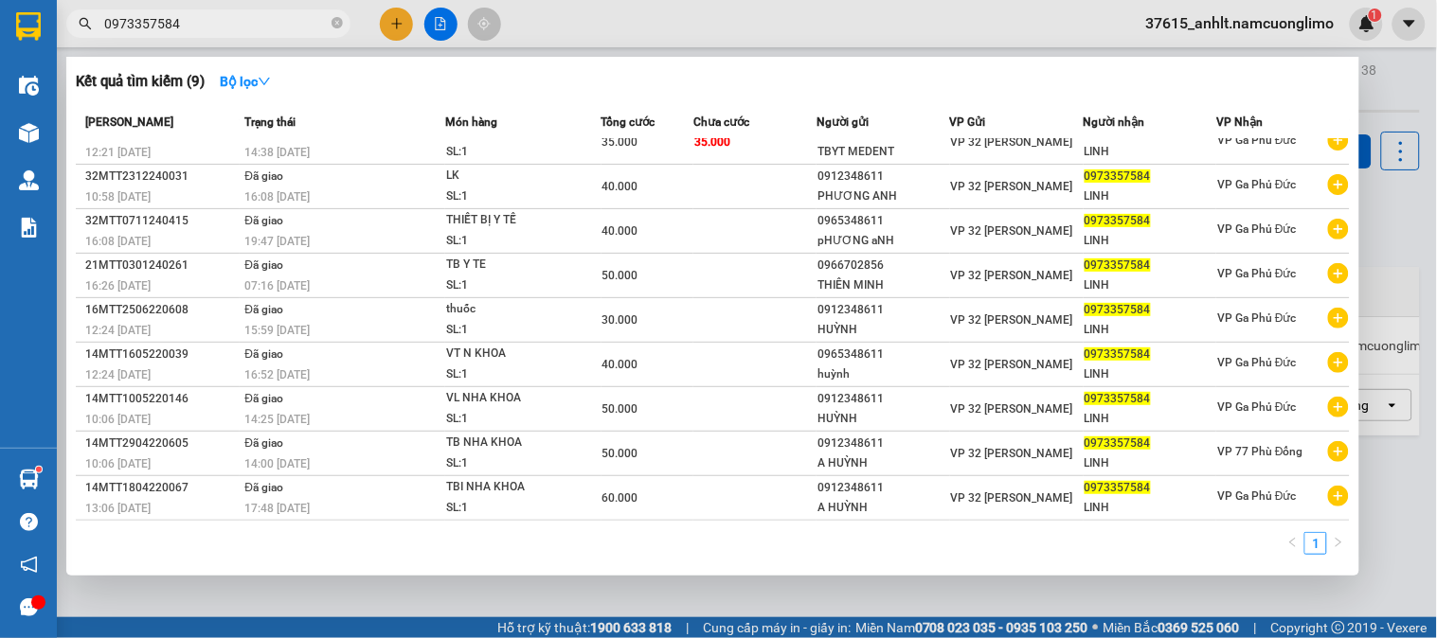
click at [206, 23] on input "0973357584" at bounding box center [215, 23] width 223 height 21
paste input "339229699"
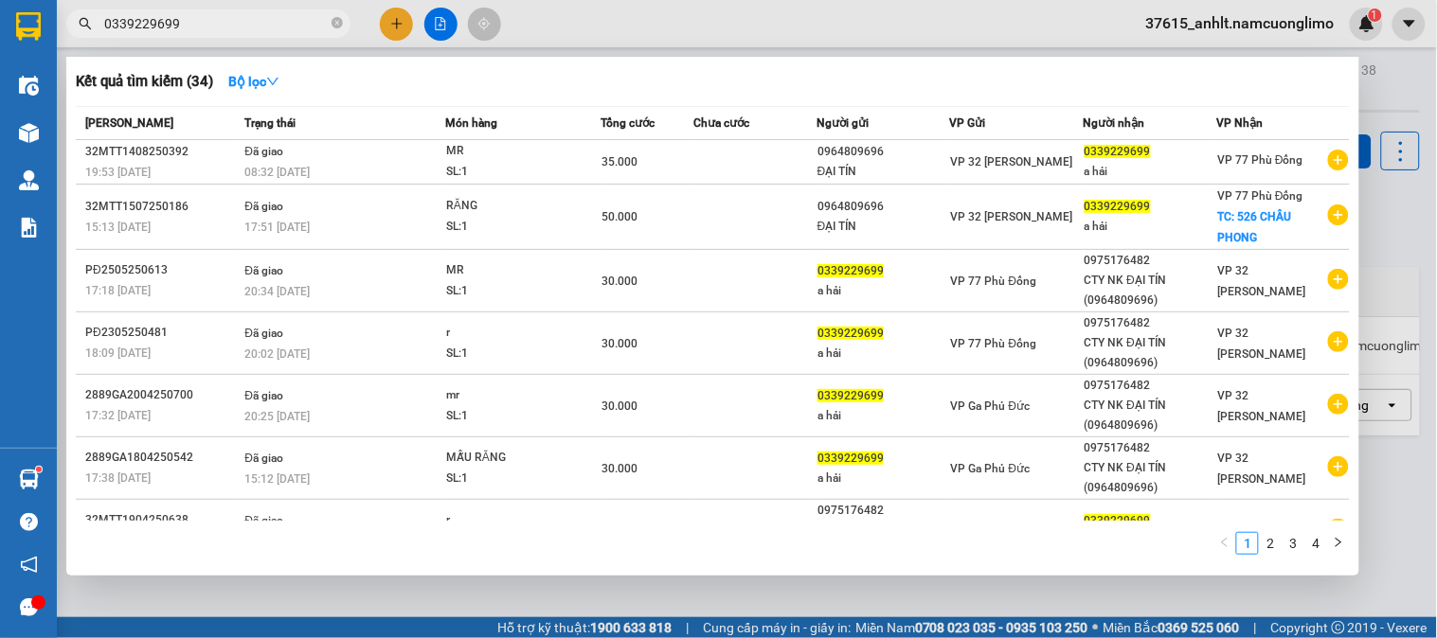
click at [239, 22] on input "0339229699" at bounding box center [215, 23] width 223 height 21
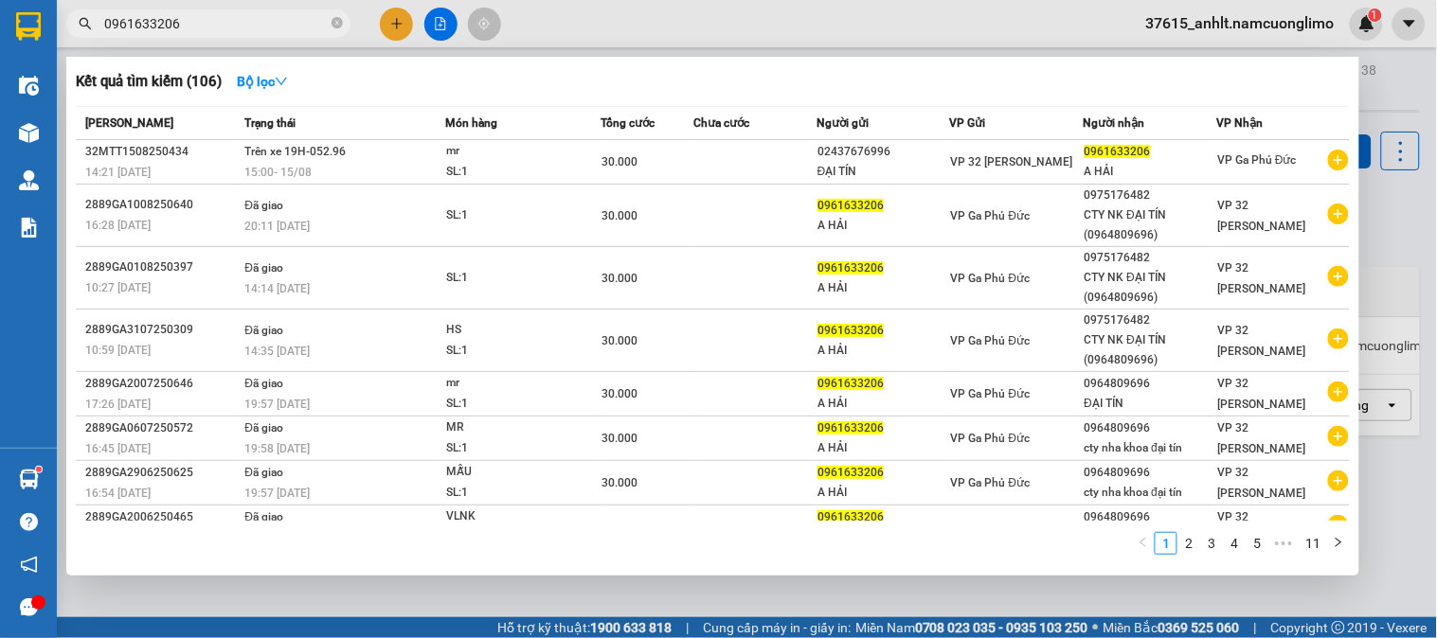
type input "0961633206"
click at [807, 38] on div at bounding box center [718, 319] width 1437 height 638
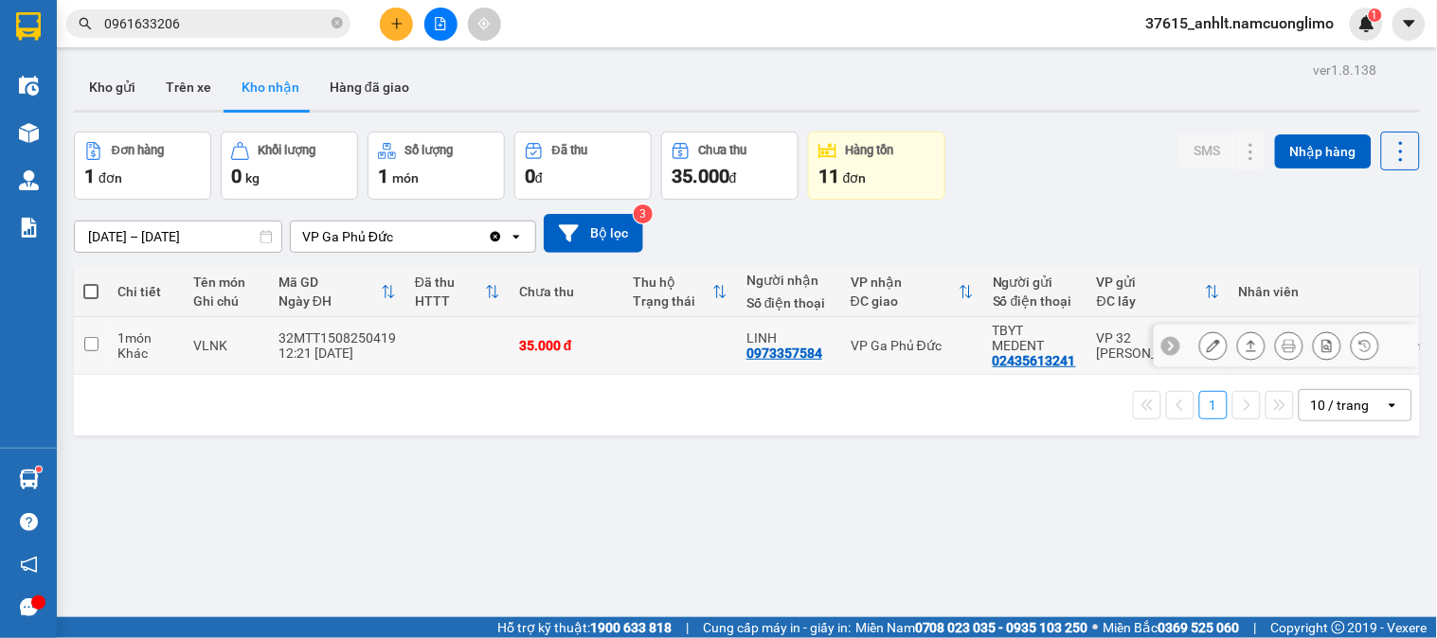
click at [623, 334] on td at bounding box center [680, 346] width 114 height 58
checkbox input "true"
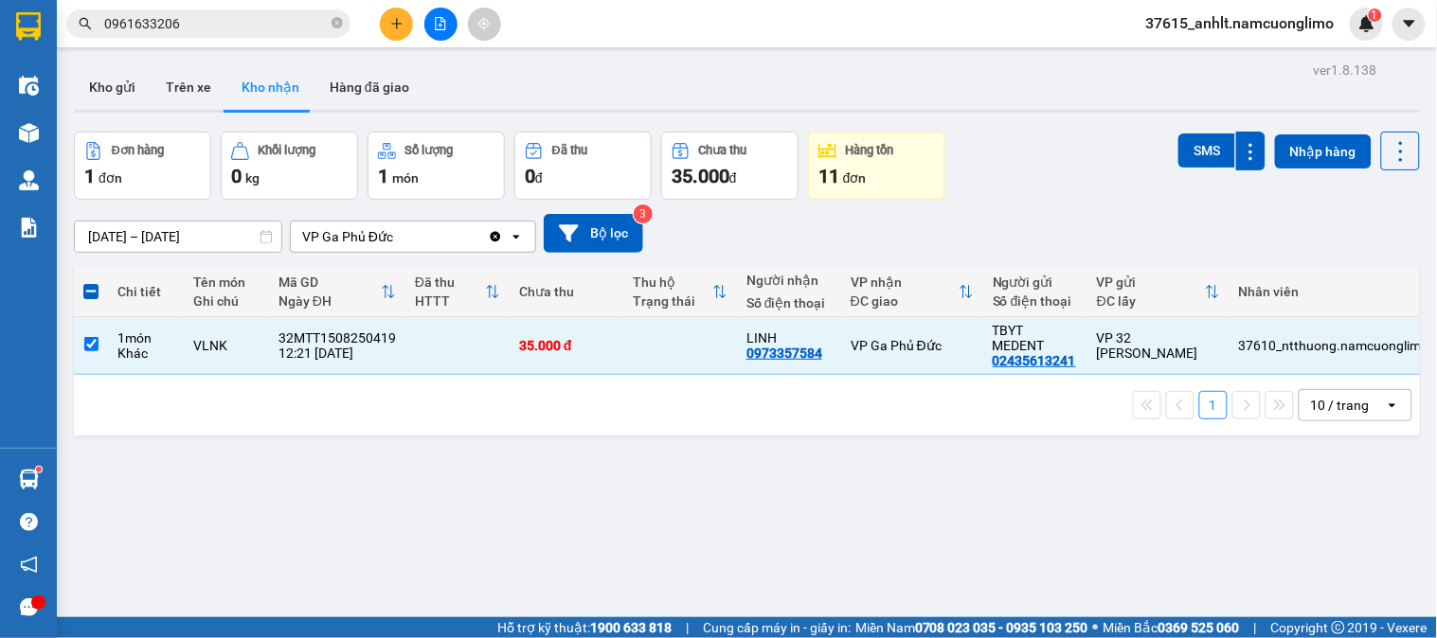
click at [887, 227] on div "[DATE] – [DATE] Press the down arrow key to interact with the calendar and sele…" at bounding box center [747, 233] width 1346 height 39
click at [1176, 248] on div "[DATE] – [DATE] Press the down arrow key to interact with the calendar and sele…" at bounding box center [747, 233] width 1346 height 39
click at [1106, 234] on div "[DATE] – [DATE] Press the down arrow key to interact with the calendar and sele…" at bounding box center [747, 233] width 1346 height 39
click at [1058, 193] on div "Đơn hàng 1 đơn Khối lượng 0 kg Số lượng 1 món Đã thu 0 đ Chưa thu 35.000 đ Hàng…" at bounding box center [747, 166] width 1346 height 68
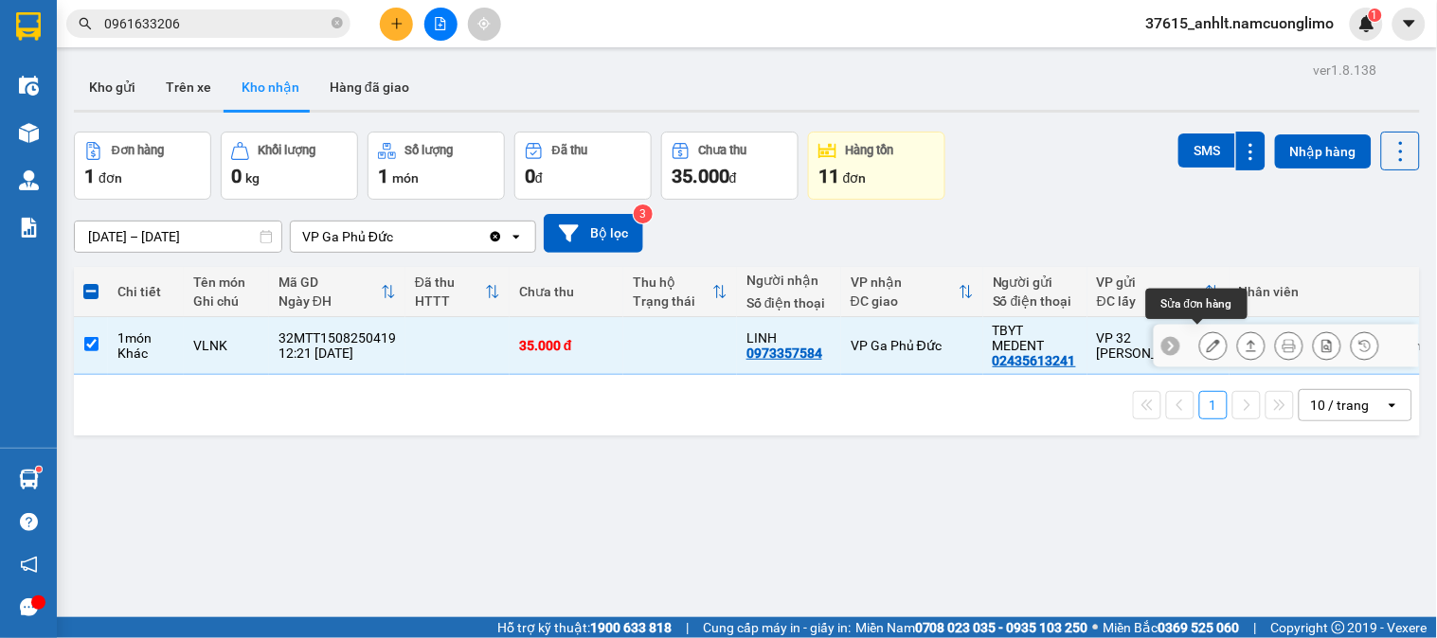
click at [1206, 339] on icon at bounding box center [1212, 345] width 13 height 13
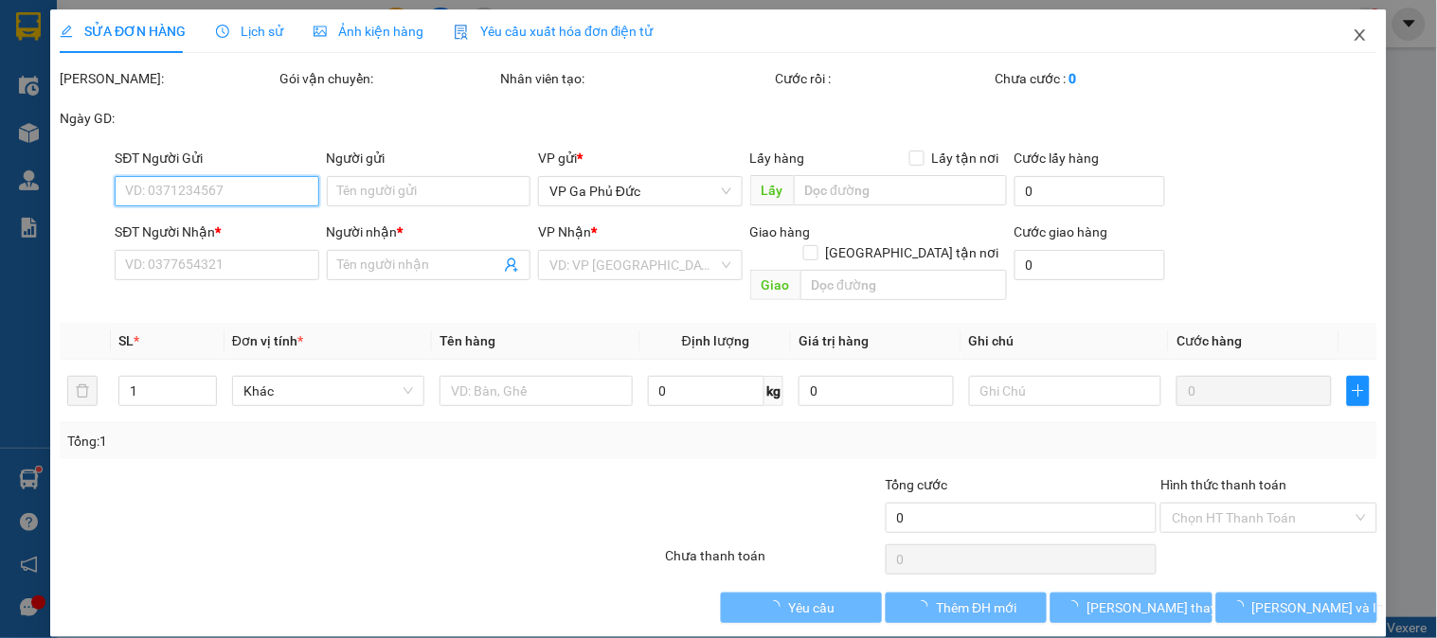
type input "02435613241"
type input "TBYT MEDENT"
type input "0973357584"
type input "LINH"
type input "35.000"
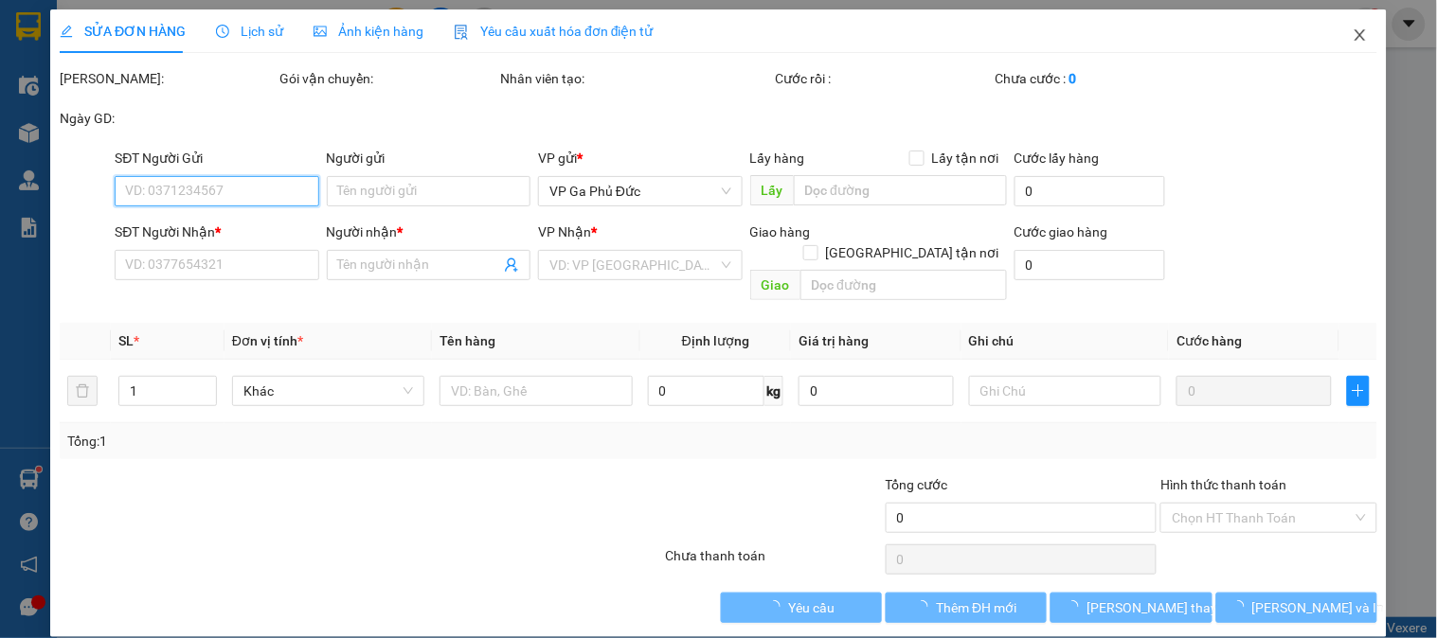
type input "35.000"
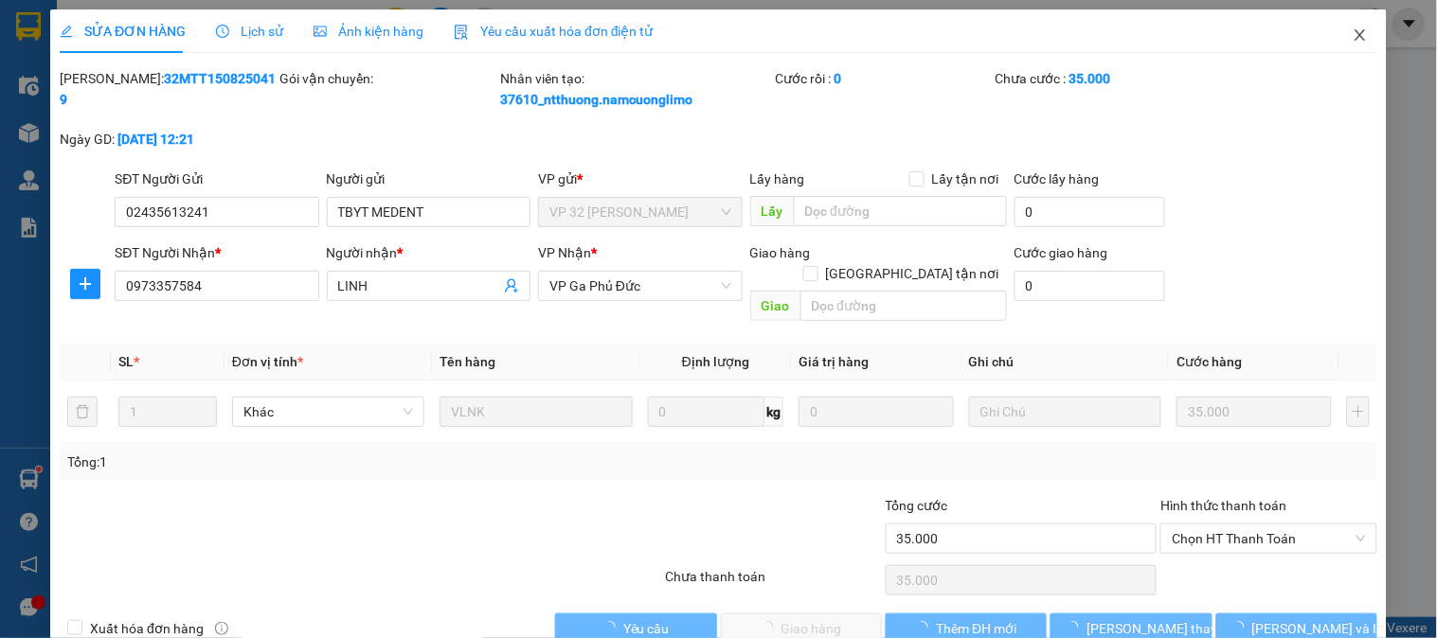
click at [1361, 40] on span "Close" at bounding box center [1359, 35] width 53 height 53
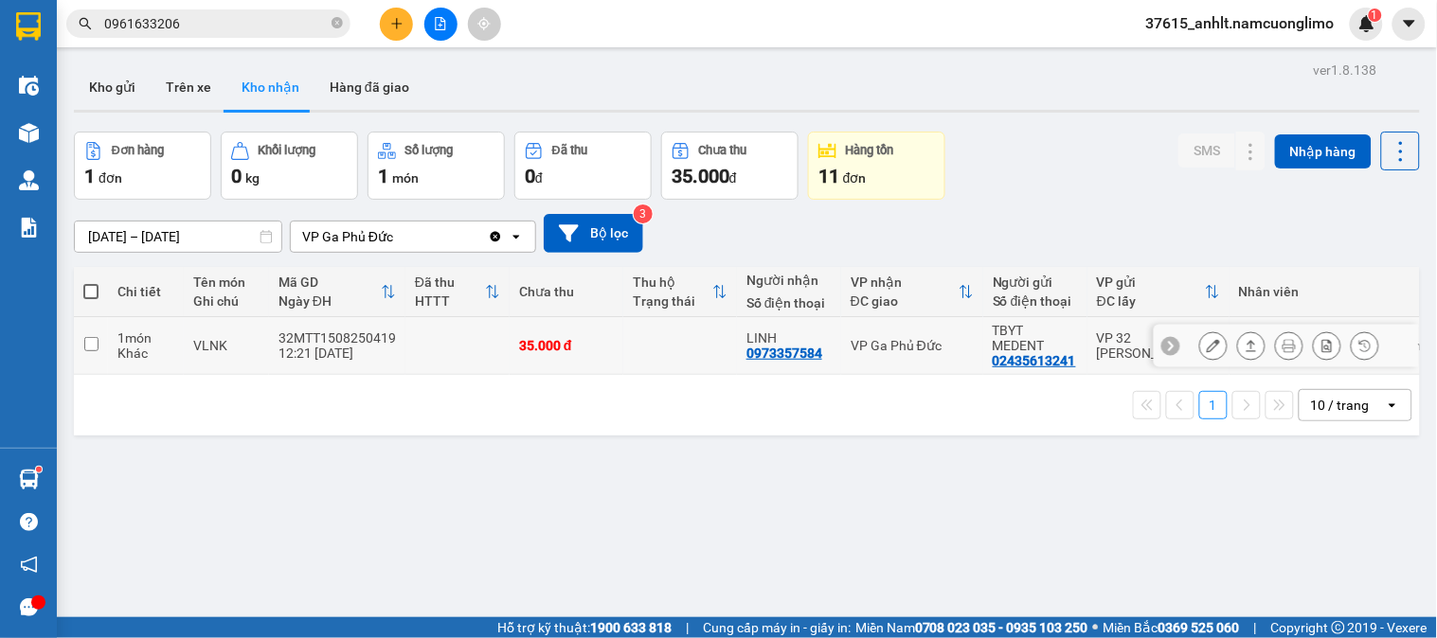
click at [1229, 343] on div at bounding box center [1285, 346] width 265 height 43
click at [1206, 339] on icon at bounding box center [1212, 345] width 13 height 13
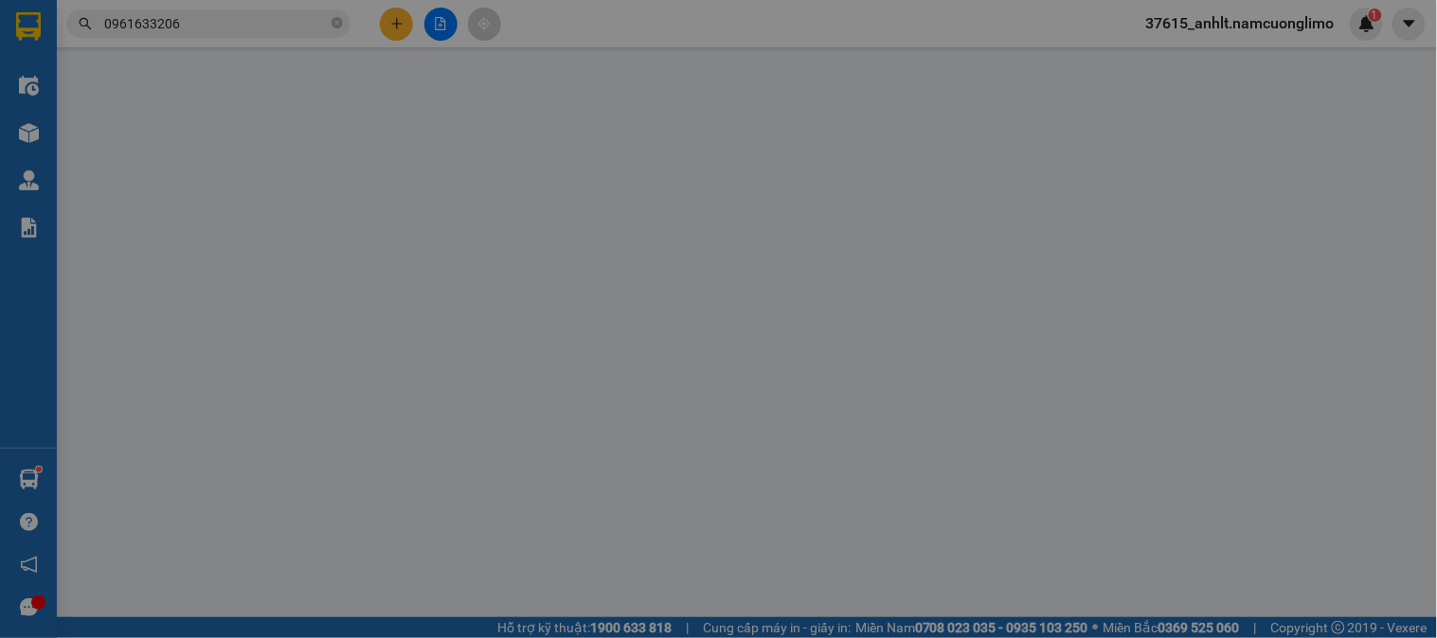
type input "02435613241"
type input "TBYT MEDENT"
type input "0973357584"
type input "LINH"
type input "35.000"
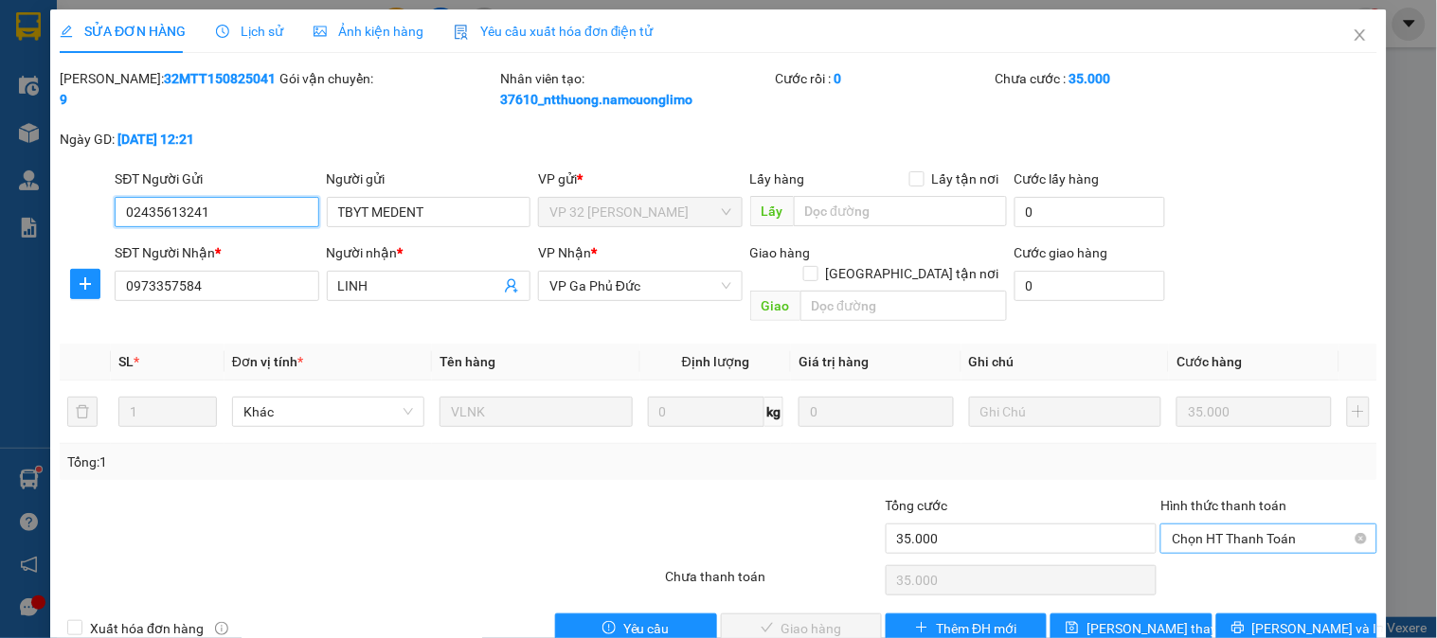
click at [1206, 525] on span "Chọn HT Thanh Toán" at bounding box center [1267, 539] width 193 height 28
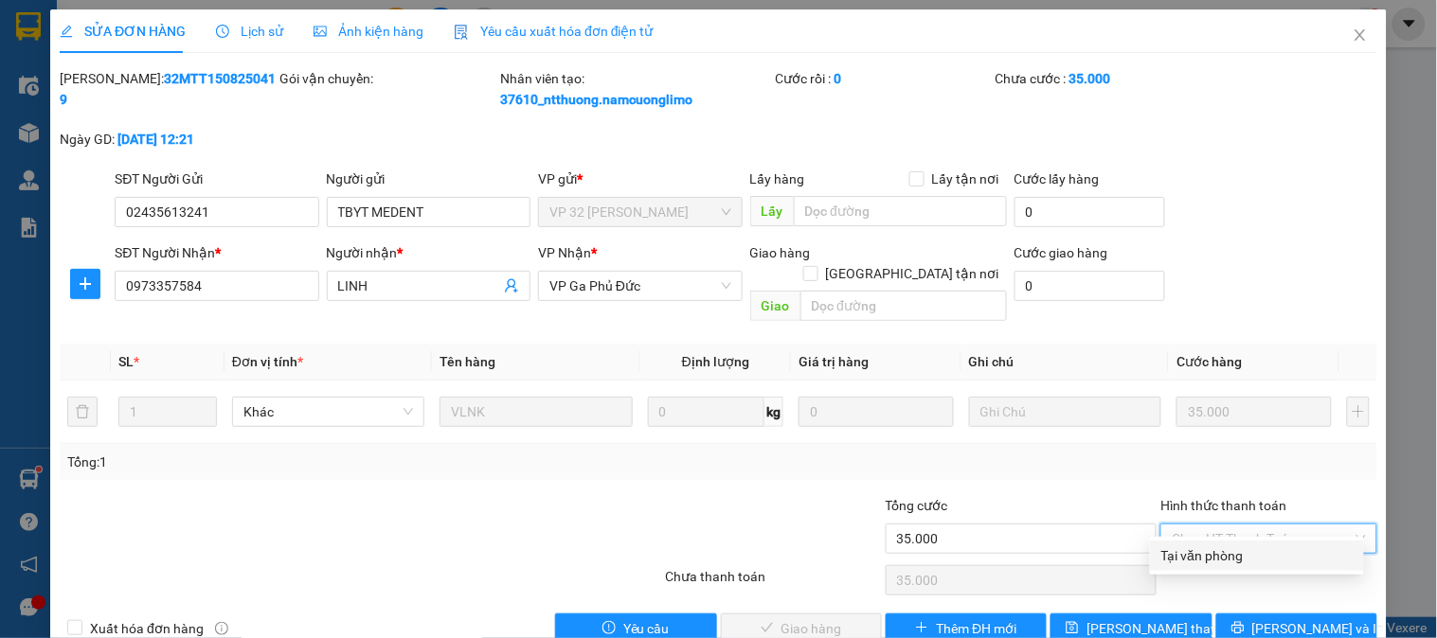
click at [1209, 545] on div "Tại văn phòng" at bounding box center [1256, 555] width 191 height 21
type input "0"
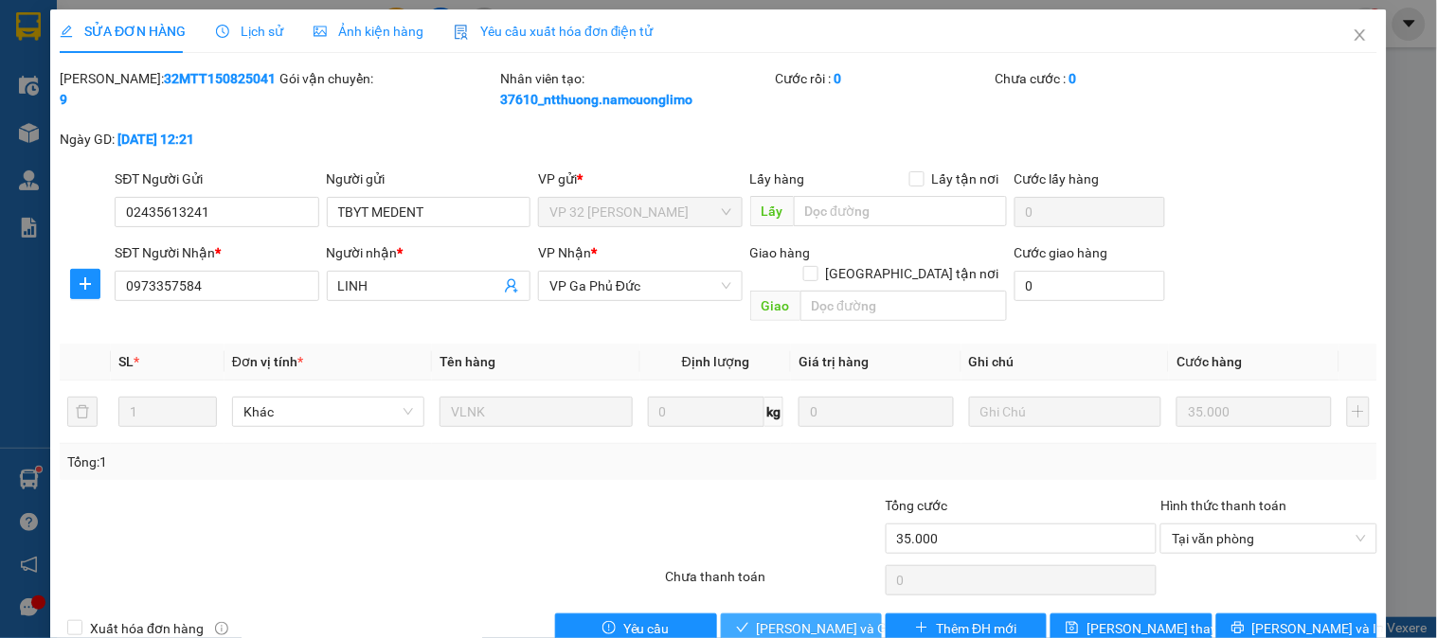
click at [824, 618] on span "[PERSON_NAME] và Giao hàng" at bounding box center [848, 628] width 182 height 21
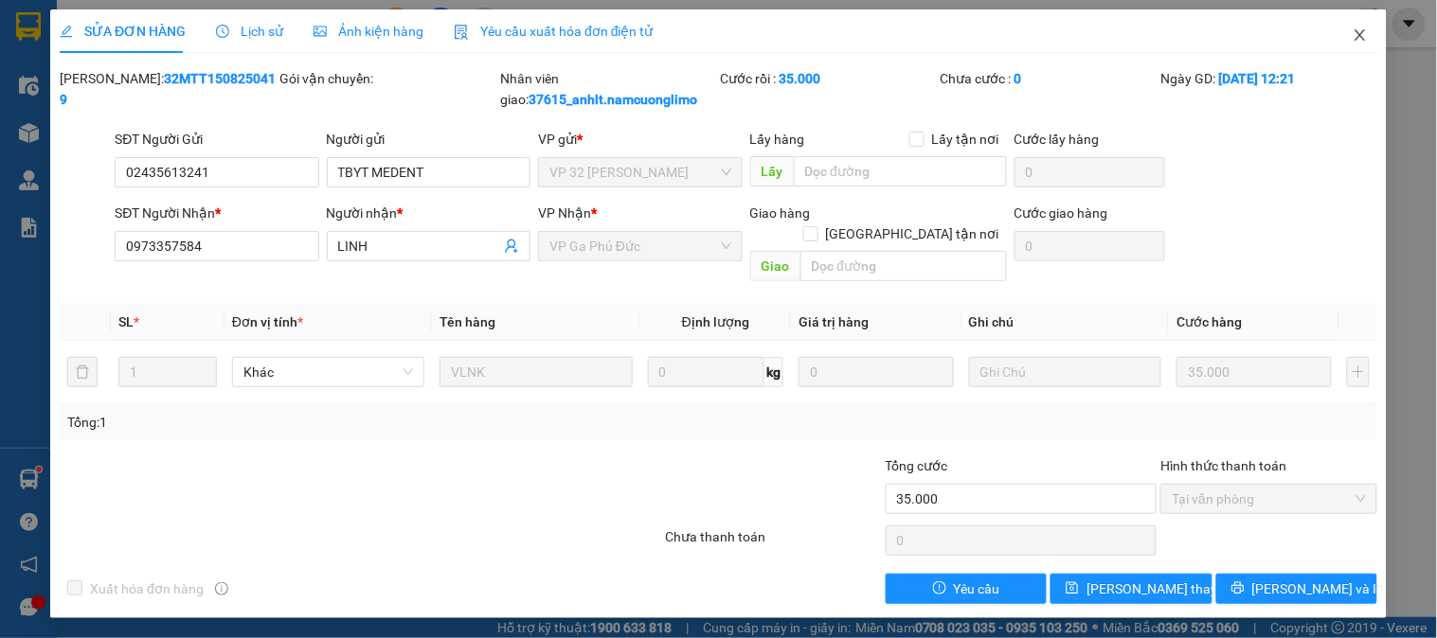
click at [1356, 44] on span "Close" at bounding box center [1359, 35] width 53 height 53
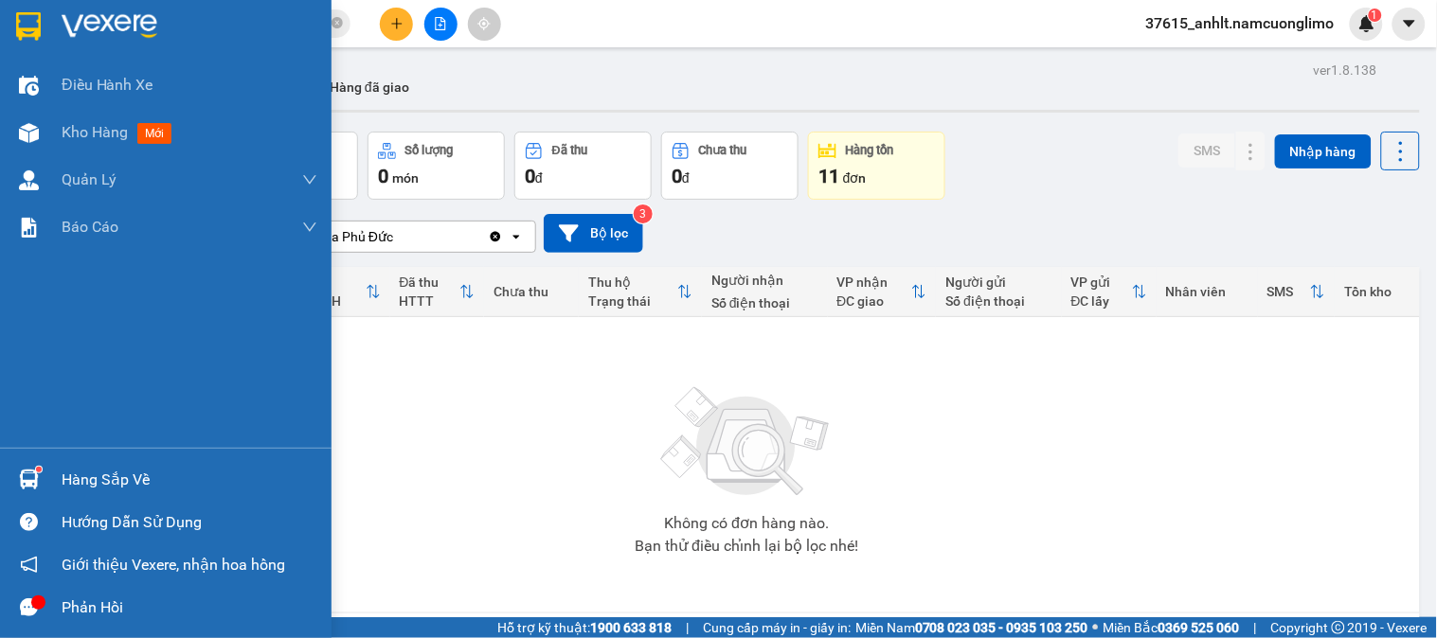
click at [54, 475] on div "Hàng sắp về" at bounding box center [165, 479] width 331 height 43
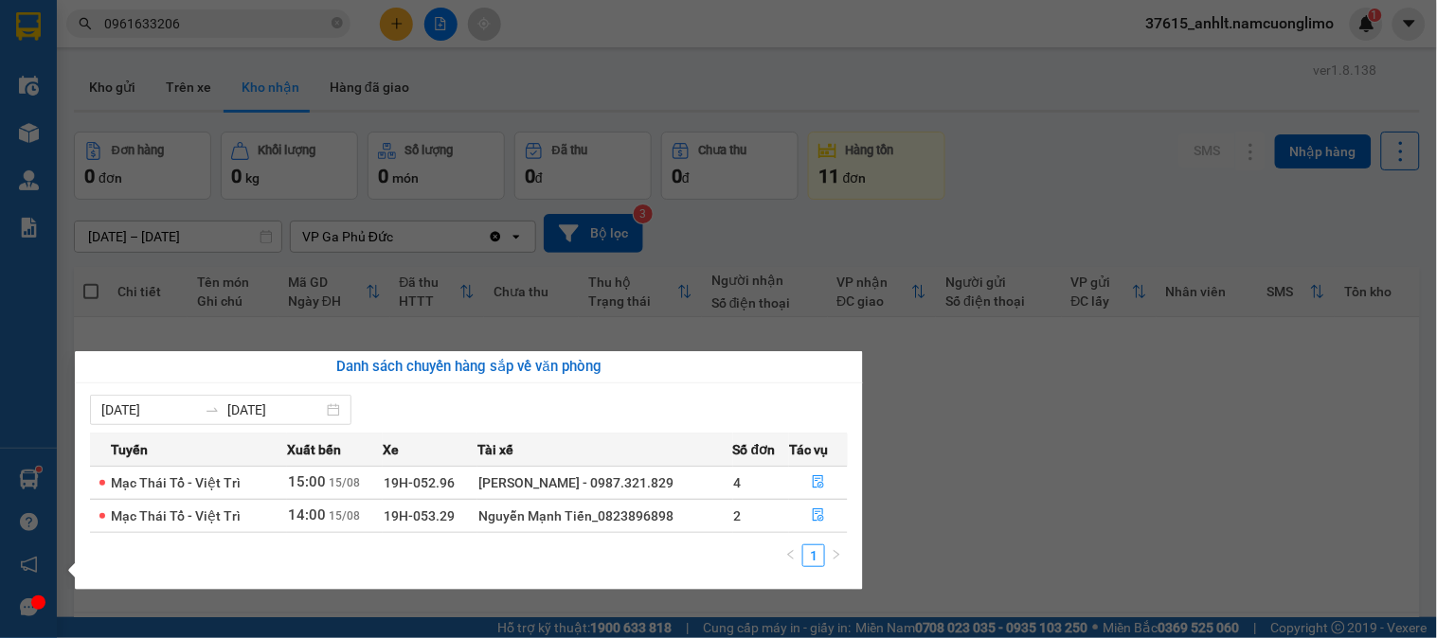
click at [313, 341] on section "Kết quả tìm kiếm ( 106 ) Bộ lọc Mã ĐH Trạng thái Món hàng Tổng cước Chưa cước N…" at bounding box center [718, 319] width 1437 height 638
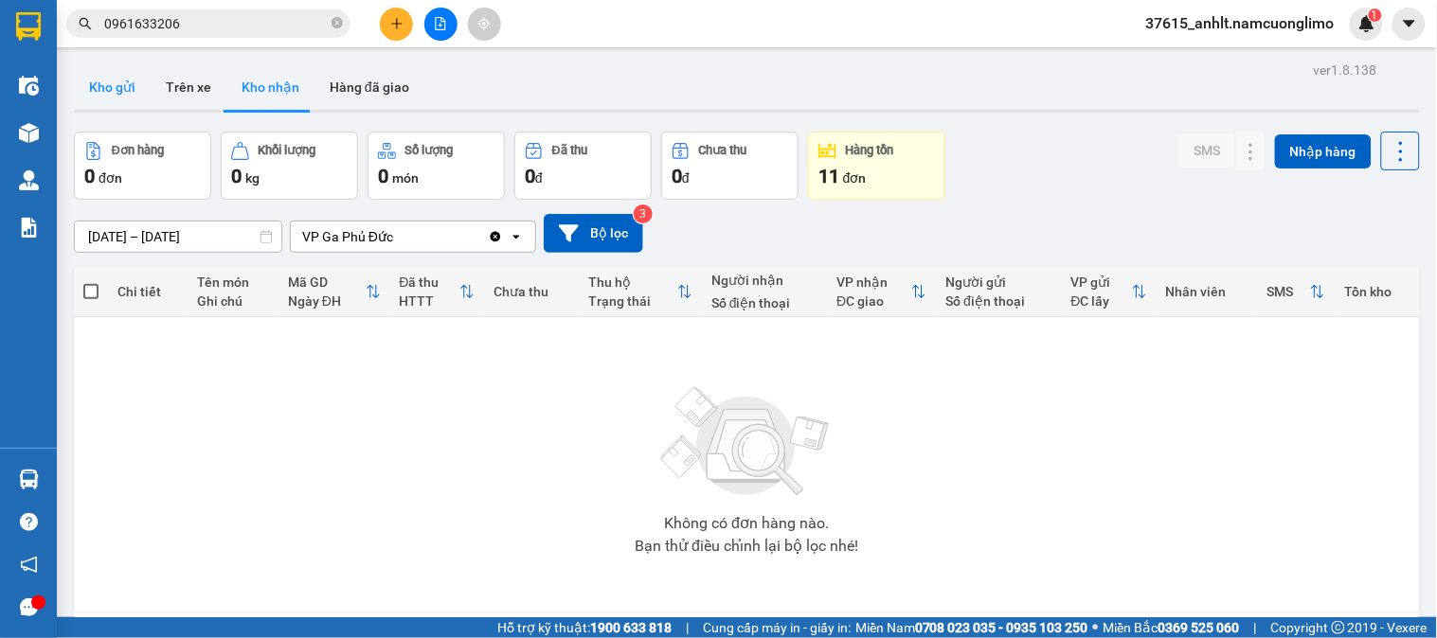
click at [117, 92] on button "Kho gửi" at bounding box center [112, 86] width 77 height 45
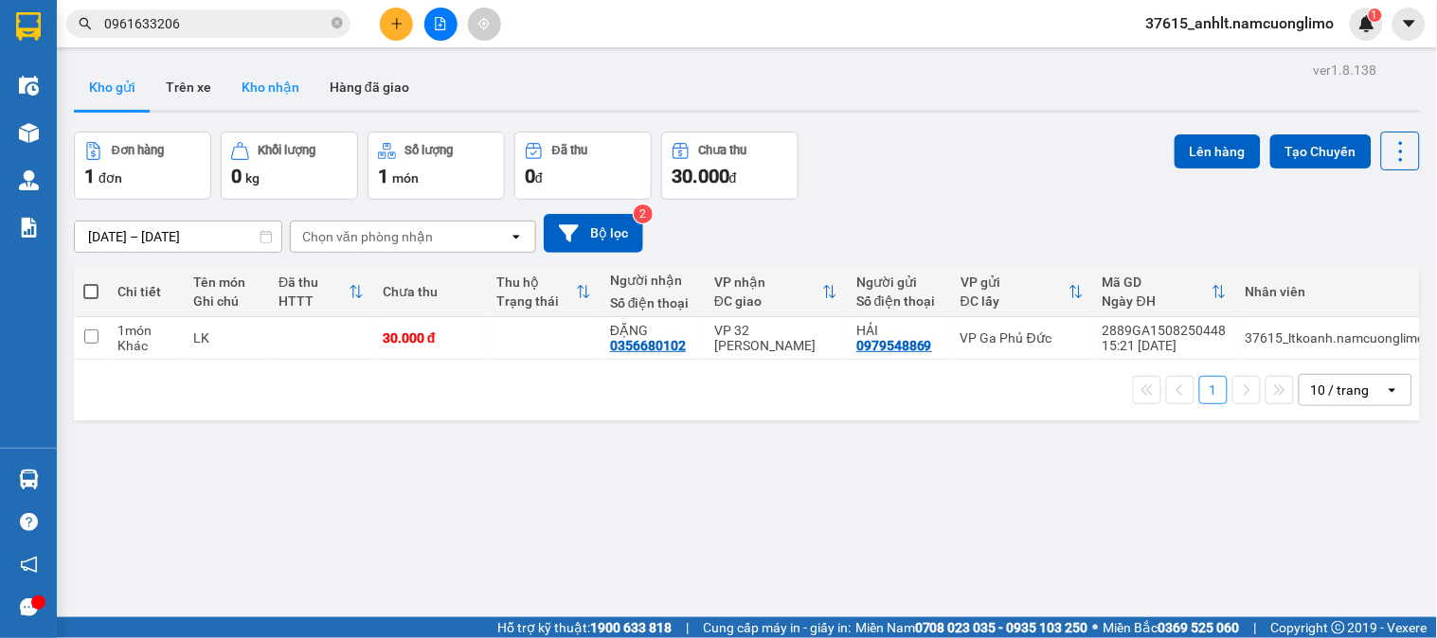
click at [276, 95] on button "Kho nhận" at bounding box center [270, 86] width 88 height 45
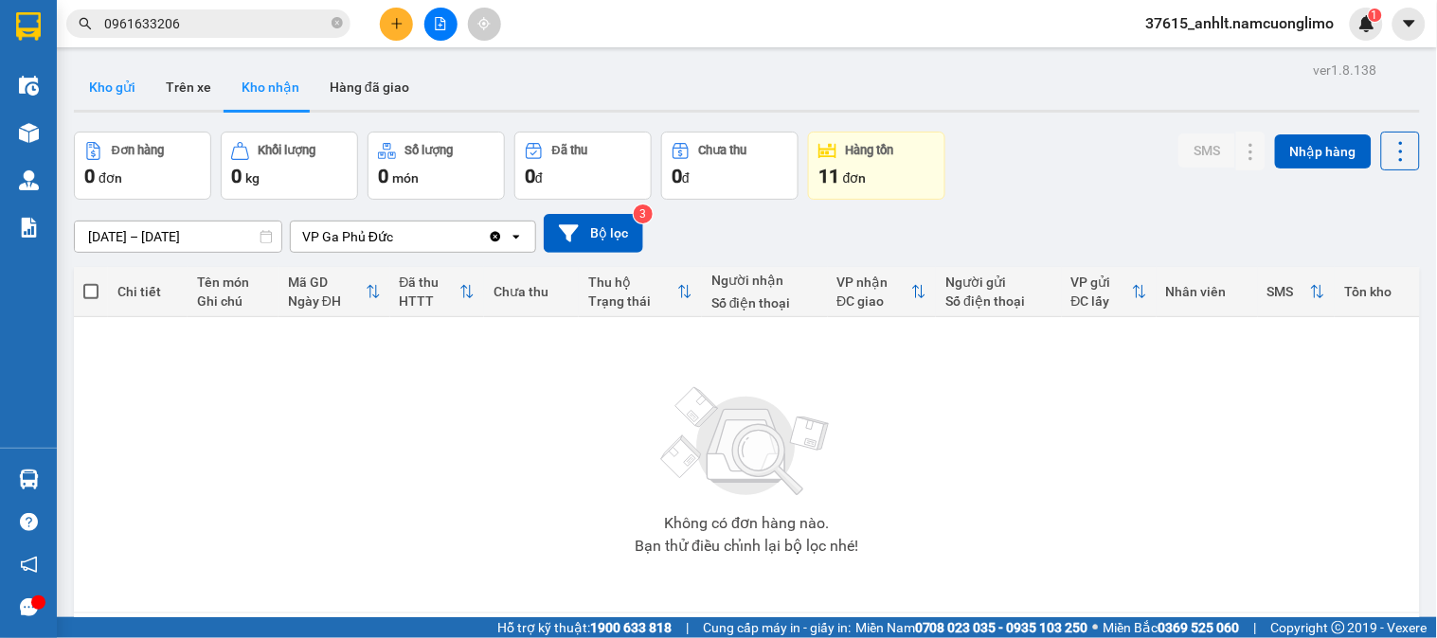
click at [83, 82] on button "Kho gửi" at bounding box center [112, 86] width 77 height 45
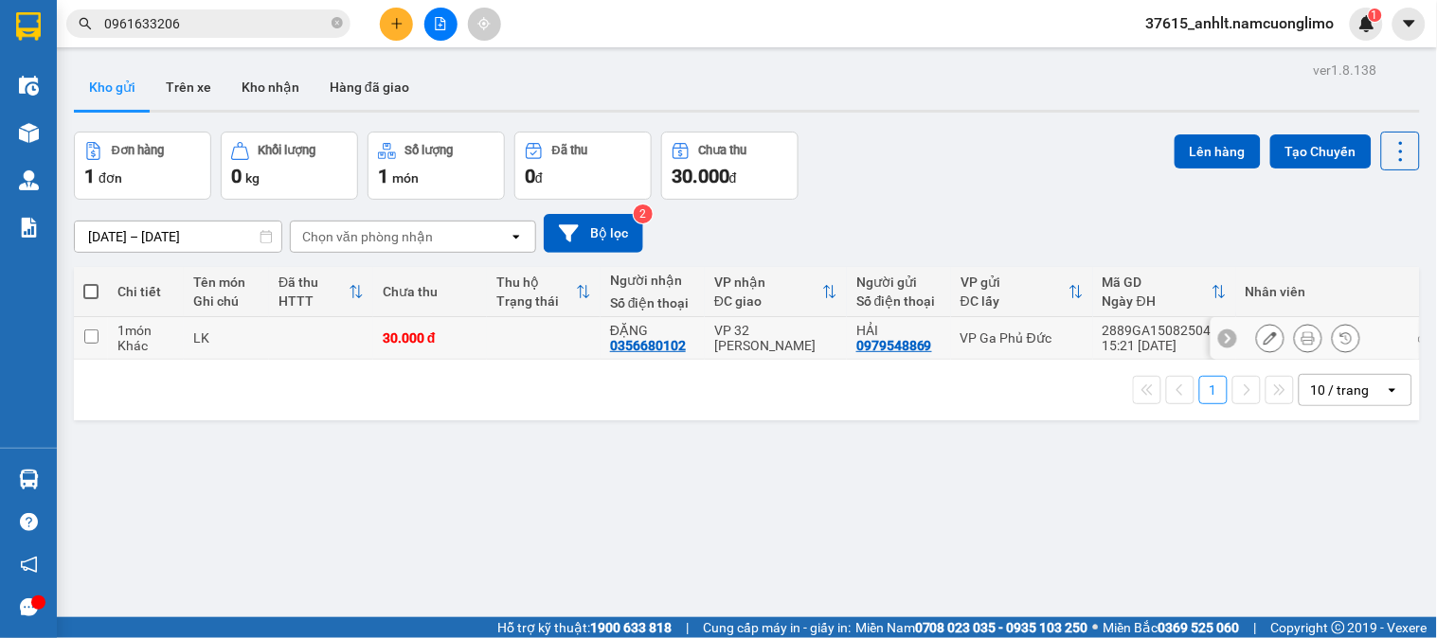
click at [772, 332] on div "VP 32 [PERSON_NAME]" at bounding box center [775, 338] width 123 height 30
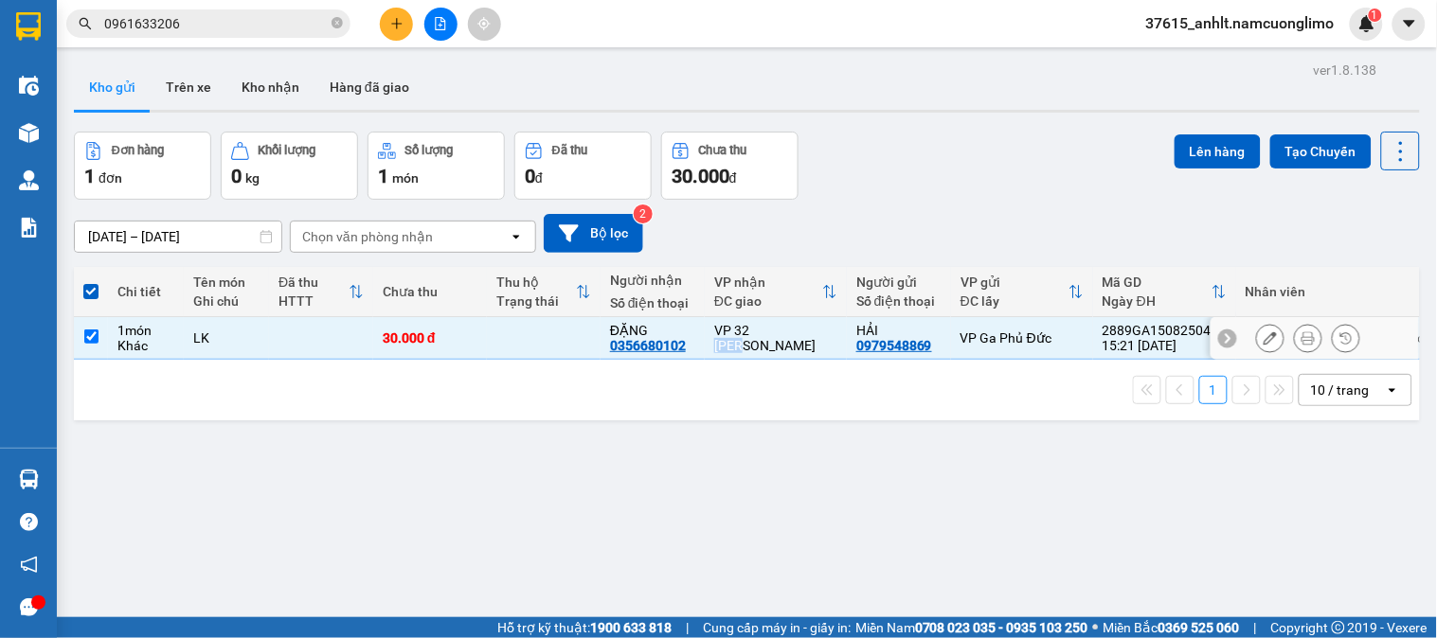
click at [772, 332] on div "VP 32 [PERSON_NAME]" at bounding box center [775, 338] width 123 height 30
checkbox input "false"
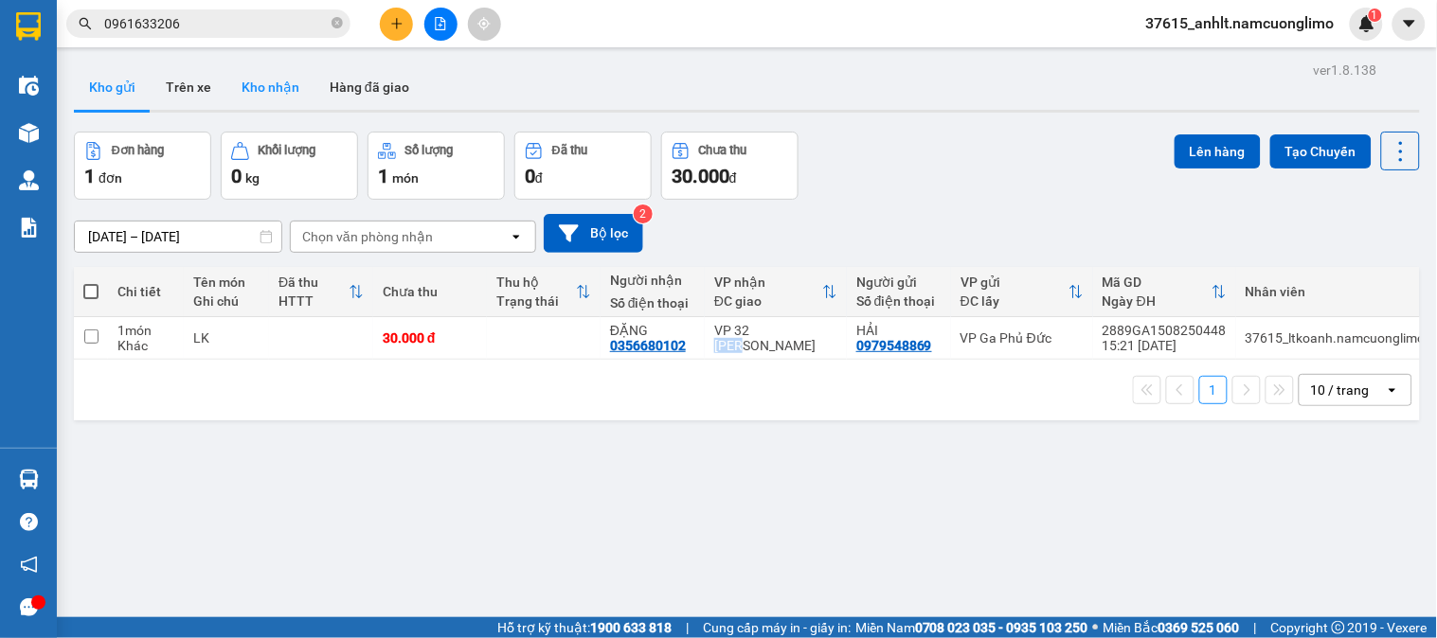
click at [269, 69] on button "Kho nhận" at bounding box center [270, 86] width 88 height 45
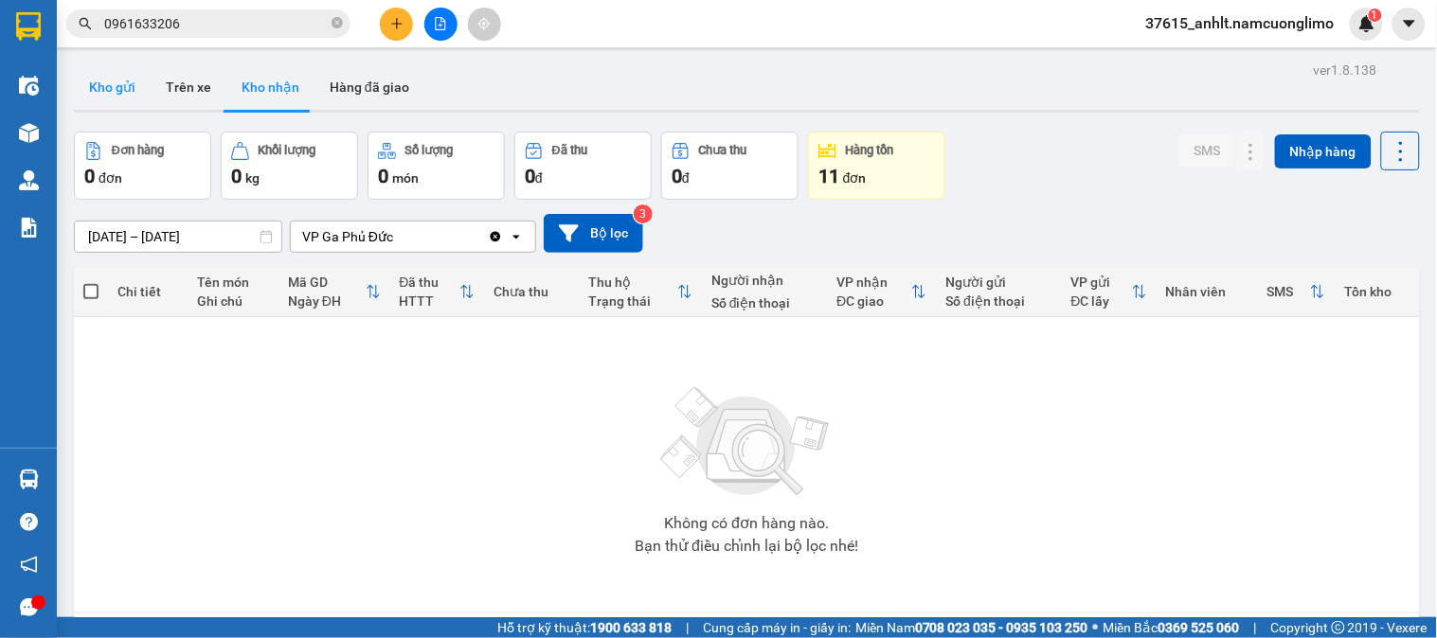
click at [129, 89] on button "Kho gửi" at bounding box center [112, 86] width 77 height 45
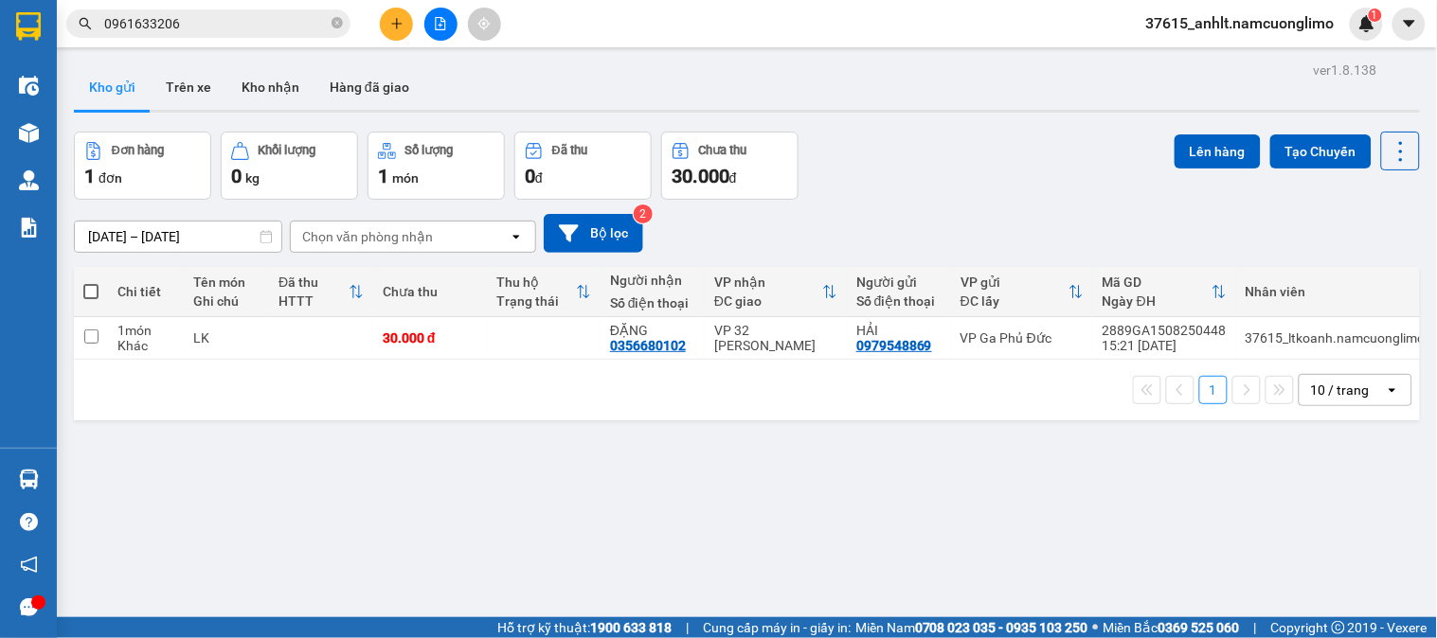
click at [627, 89] on div "Kho gửi Trên xe Kho nhận Hàng đã giao" at bounding box center [747, 89] width 1346 height 50
